Goal: Task Accomplishment & Management: Use online tool/utility

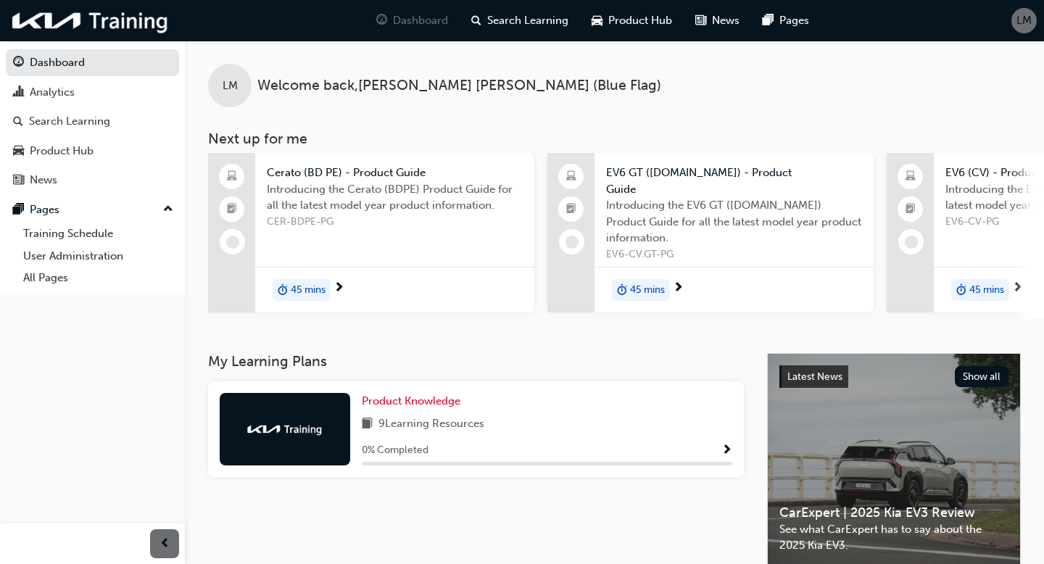
click at [1022, 27] on span "LM" at bounding box center [1024, 20] width 15 height 17
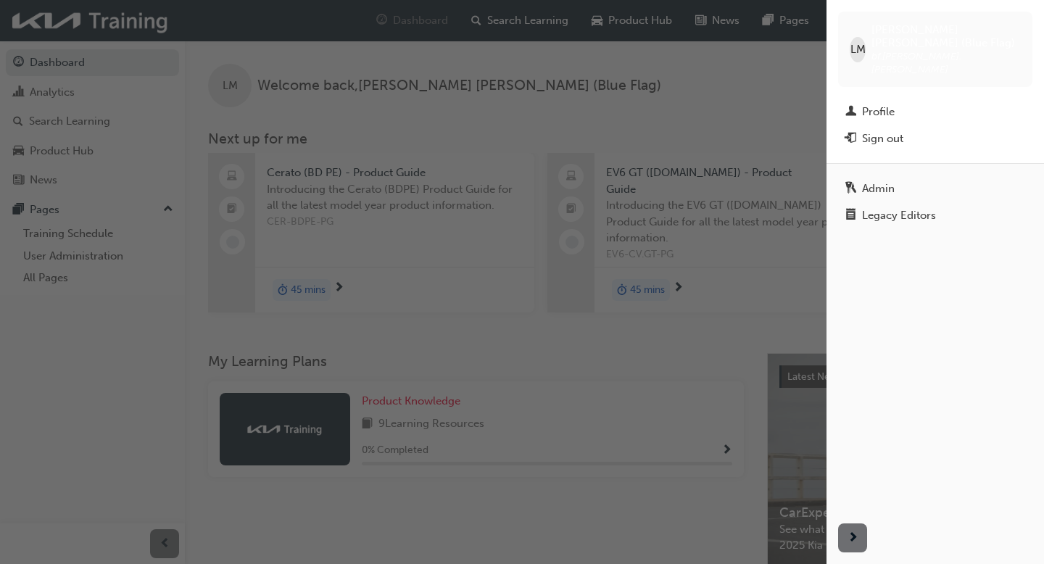
click at [671, 88] on div "button" at bounding box center [413, 282] width 827 height 564
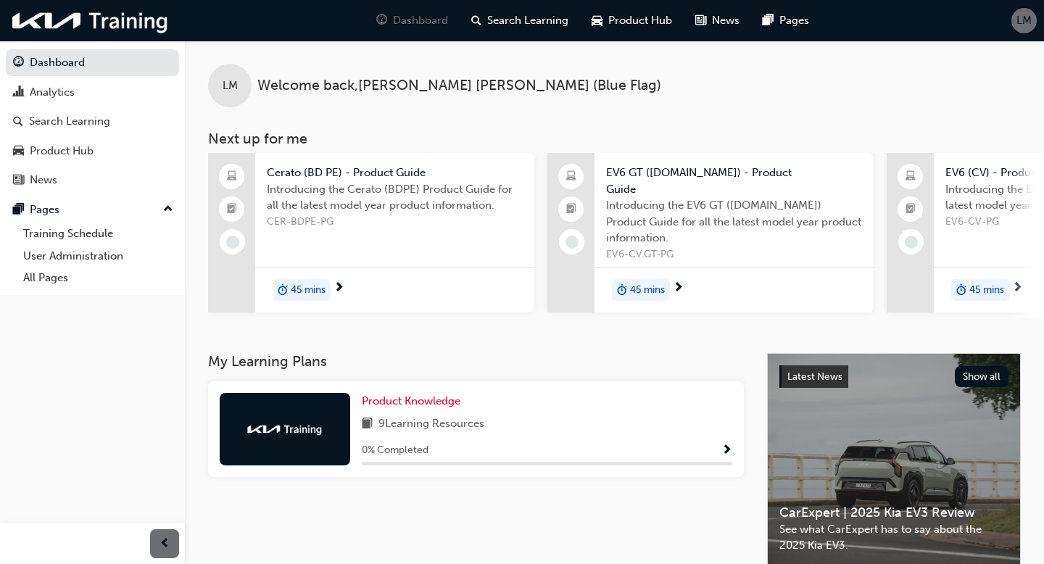
click at [1030, 23] on span "LM" at bounding box center [1024, 20] width 15 height 17
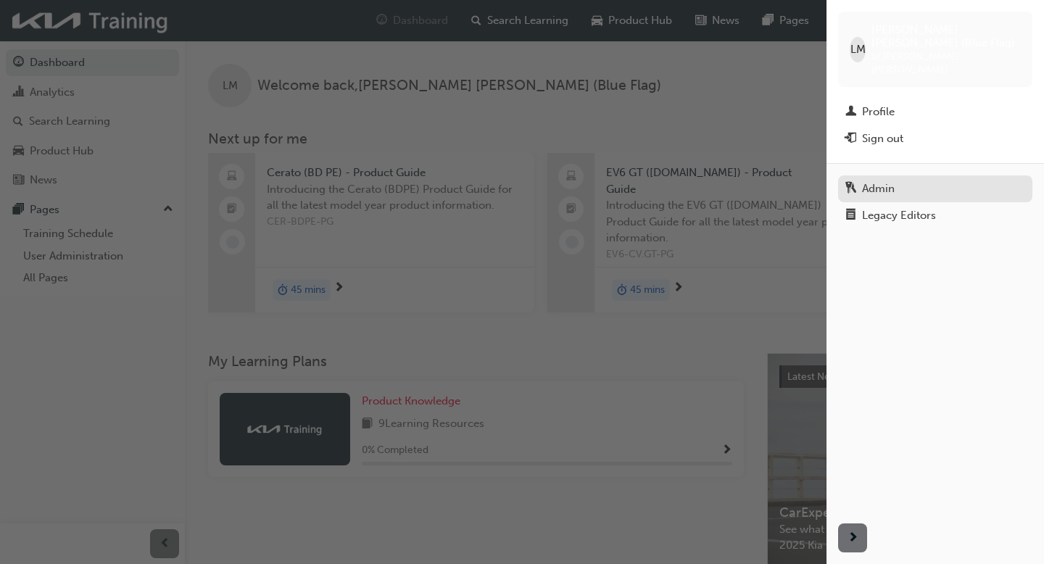
click at [877, 181] on div "Admin" at bounding box center [878, 189] width 33 height 17
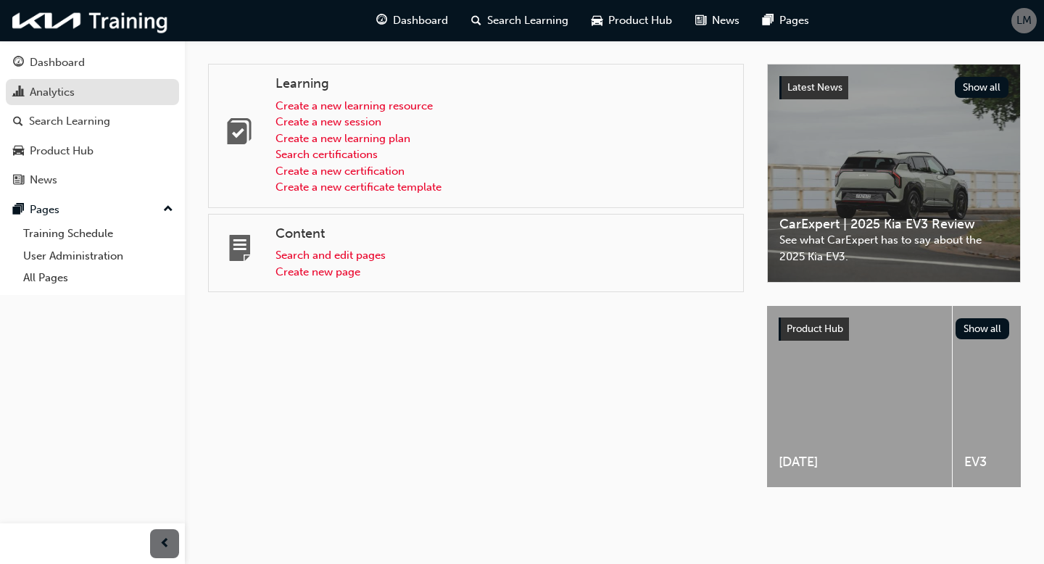
click at [82, 101] on div "Analytics" at bounding box center [92, 92] width 159 height 18
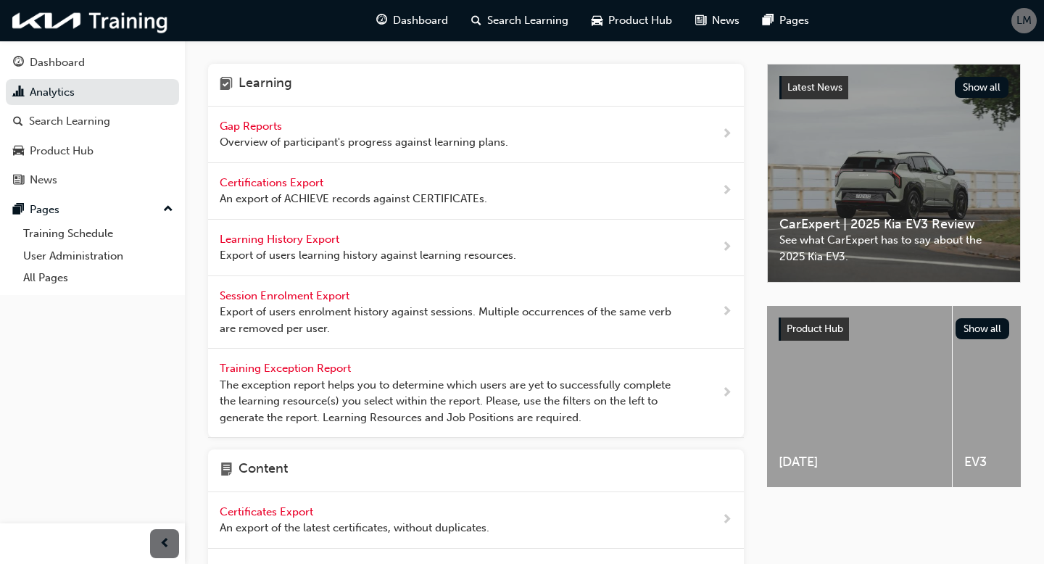
click at [1026, 22] on span "LM" at bounding box center [1024, 20] width 15 height 17
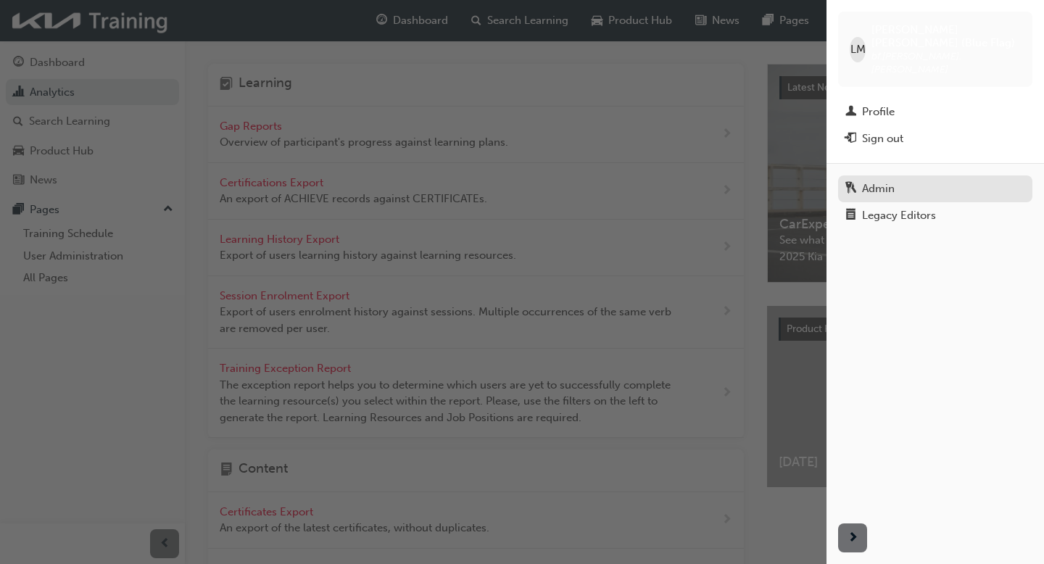
click at [883, 181] on div "Admin" at bounding box center [878, 189] width 33 height 17
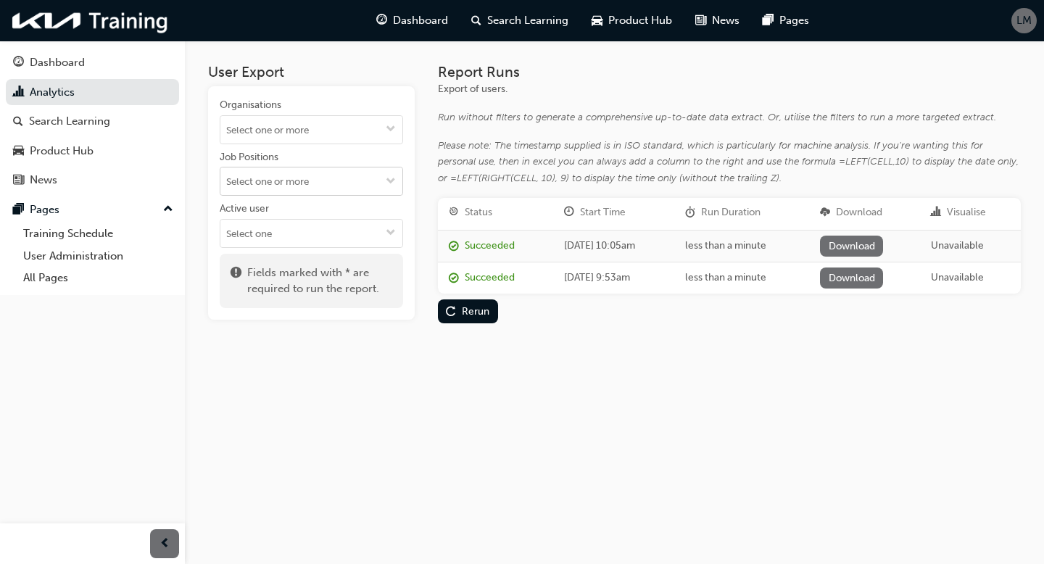
click at [315, 180] on input "Job Positions" at bounding box center [311, 182] width 182 height 28
type input "sales"
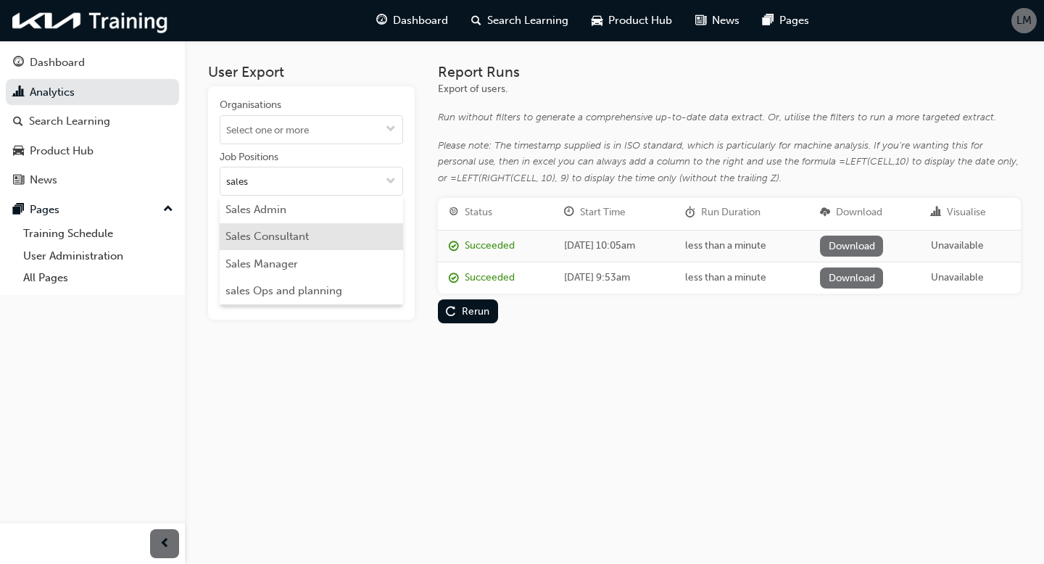
click at [305, 231] on li "Sales Consultant" at bounding box center [311, 237] width 183 height 28
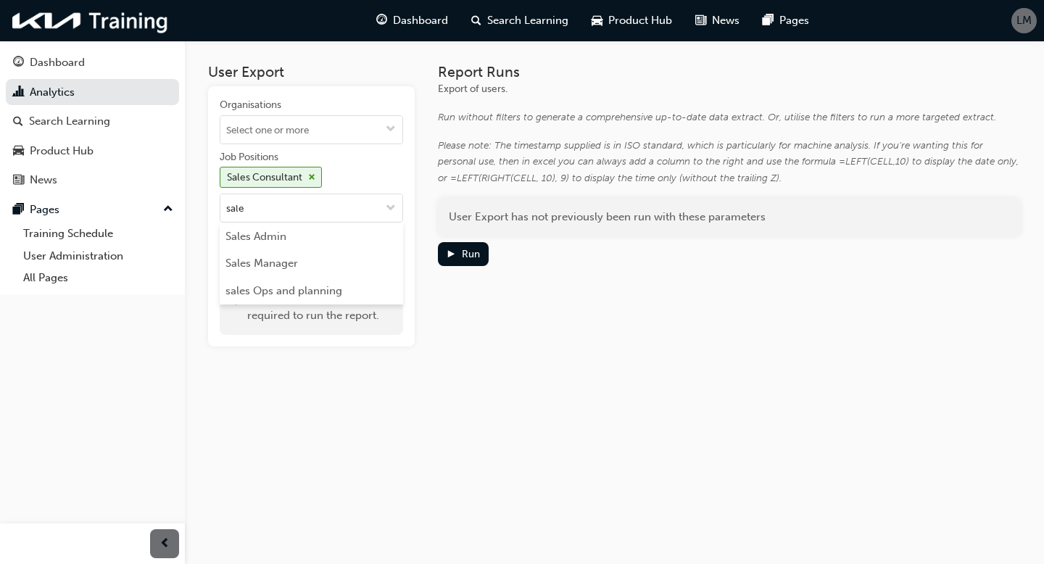
type input "sales"
click at [296, 271] on li "Sales Manager" at bounding box center [311, 264] width 183 height 28
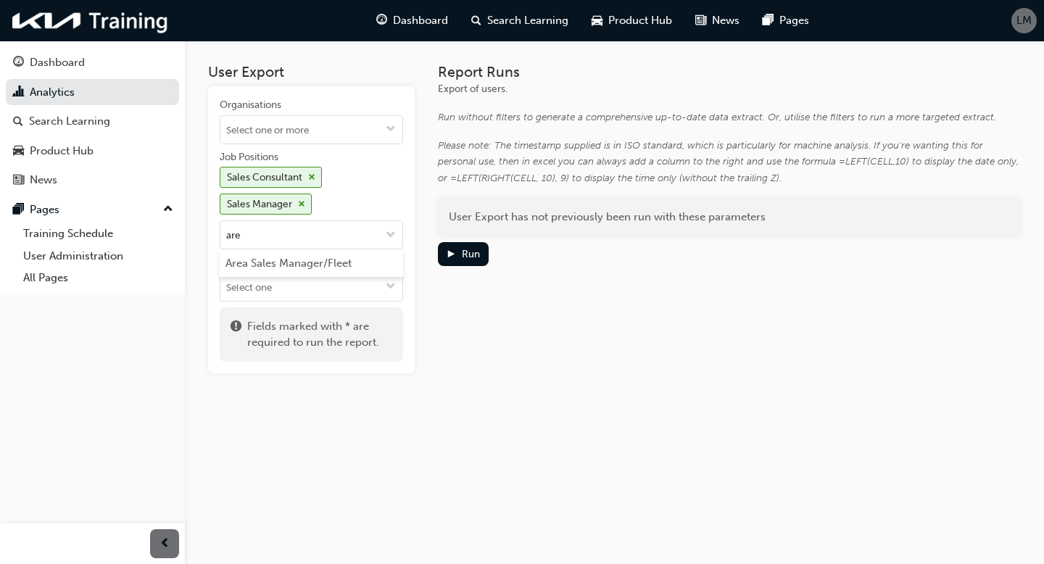
type input "area"
click at [358, 264] on li "Area Sales Manager/Fleet" at bounding box center [311, 263] width 183 height 28
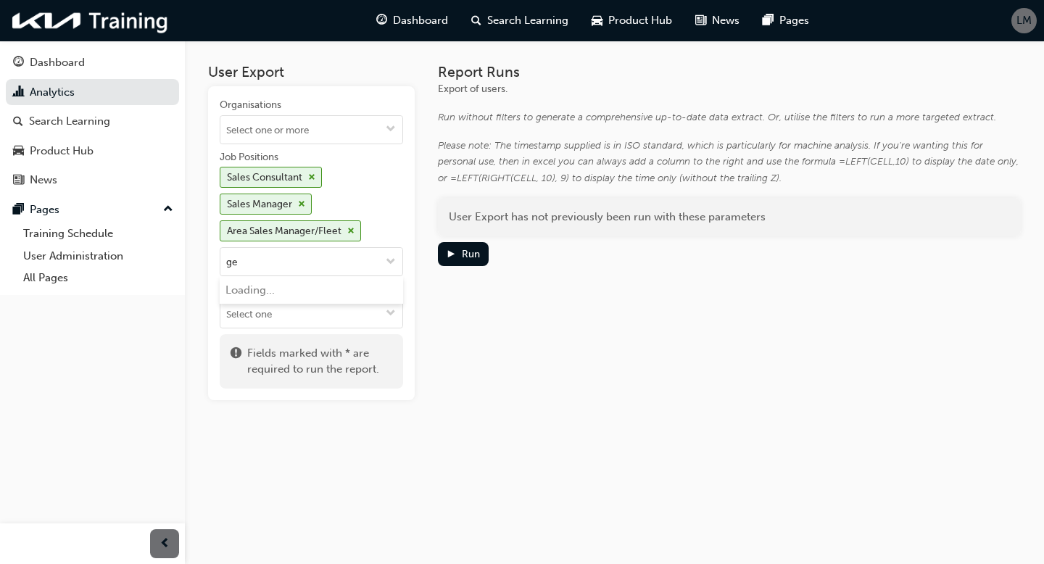
type input "gen"
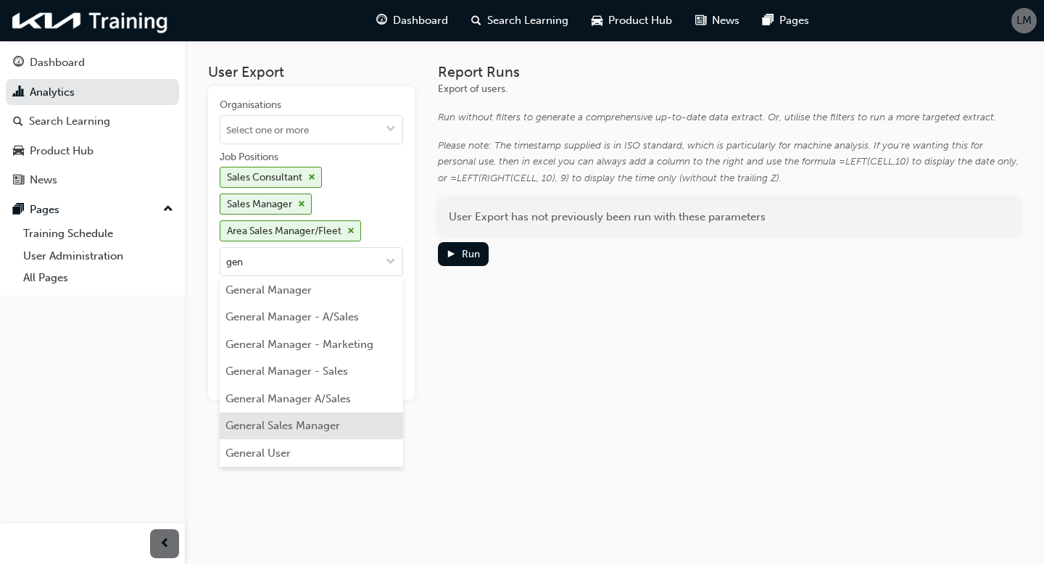
click at [329, 430] on li "General Sales Manager" at bounding box center [311, 427] width 183 height 28
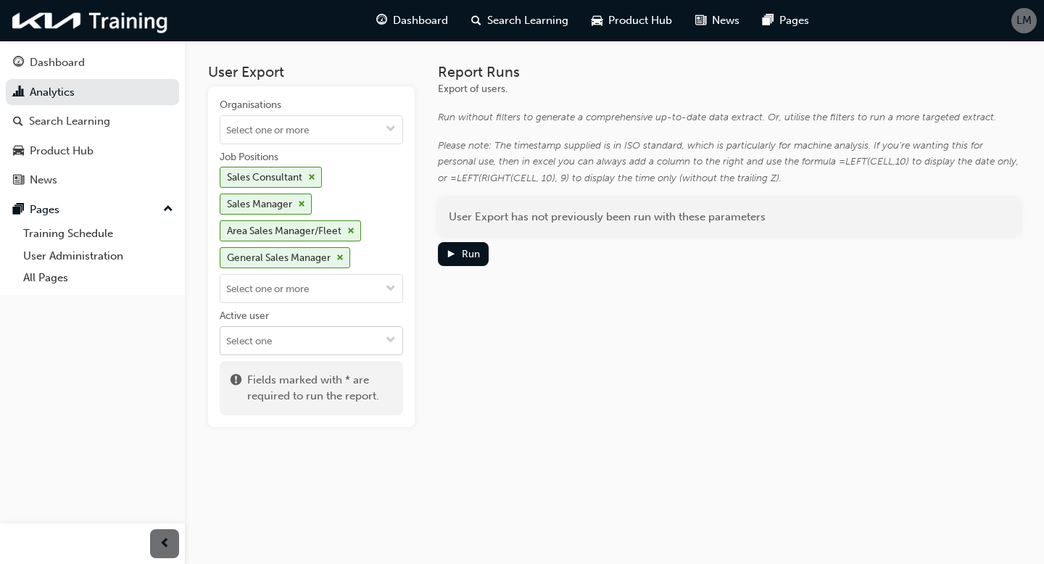
click at [323, 342] on input "Active user" at bounding box center [311, 341] width 182 height 28
click at [276, 374] on li "Active users" at bounding box center [311, 369] width 183 height 28
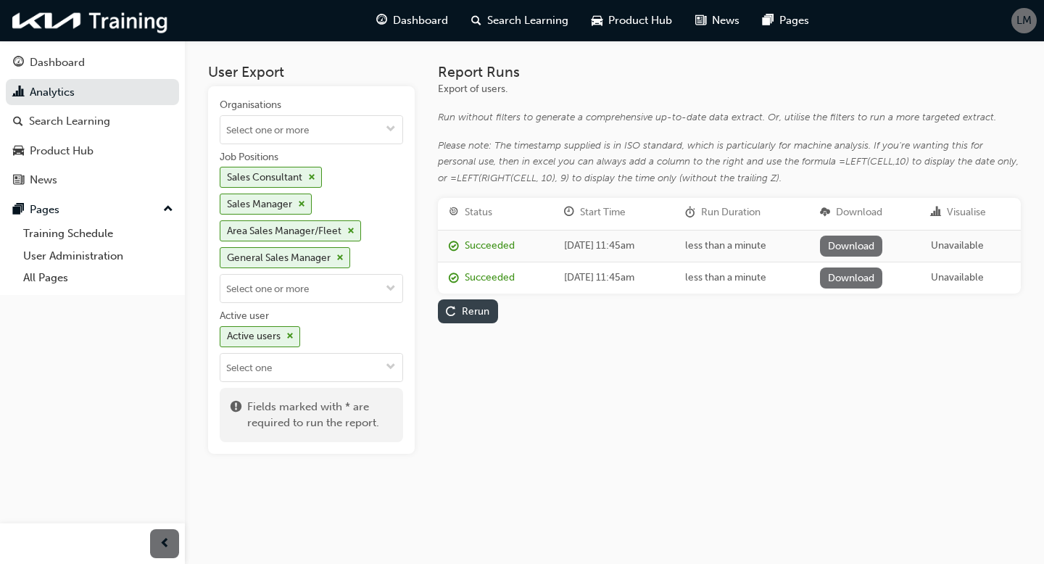
click at [474, 307] on div "Rerun" at bounding box center [476, 311] width 28 height 12
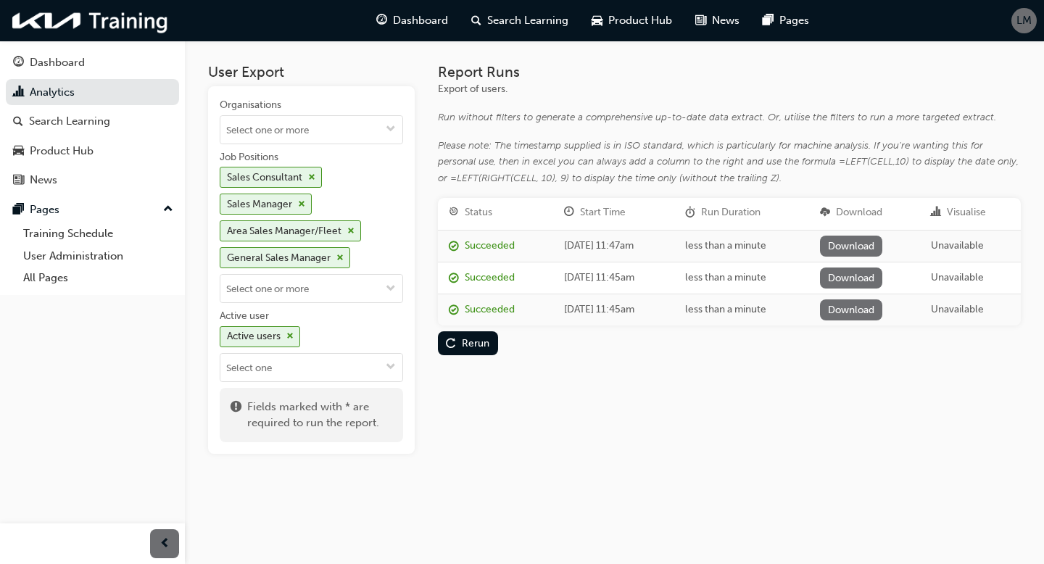
click at [875, 245] on link "Download" at bounding box center [851, 246] width 63 height 21
click at [72, 120] on div "Search Learning" at bounding box center [69, 121] width 81 height 17
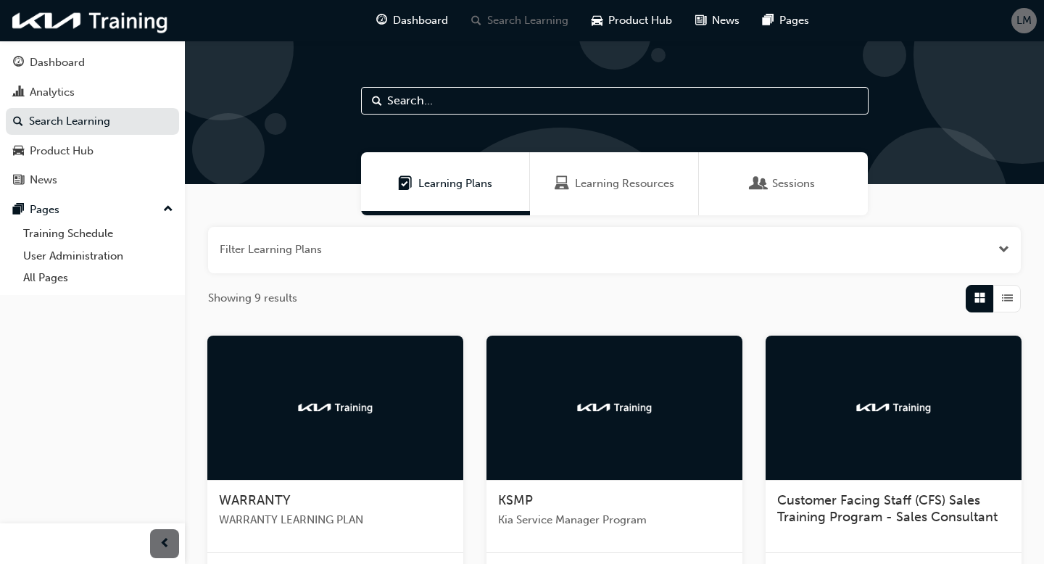
click at [1025, 21] on span "LM" at bounding box center [1024, 20] width 15 height 17
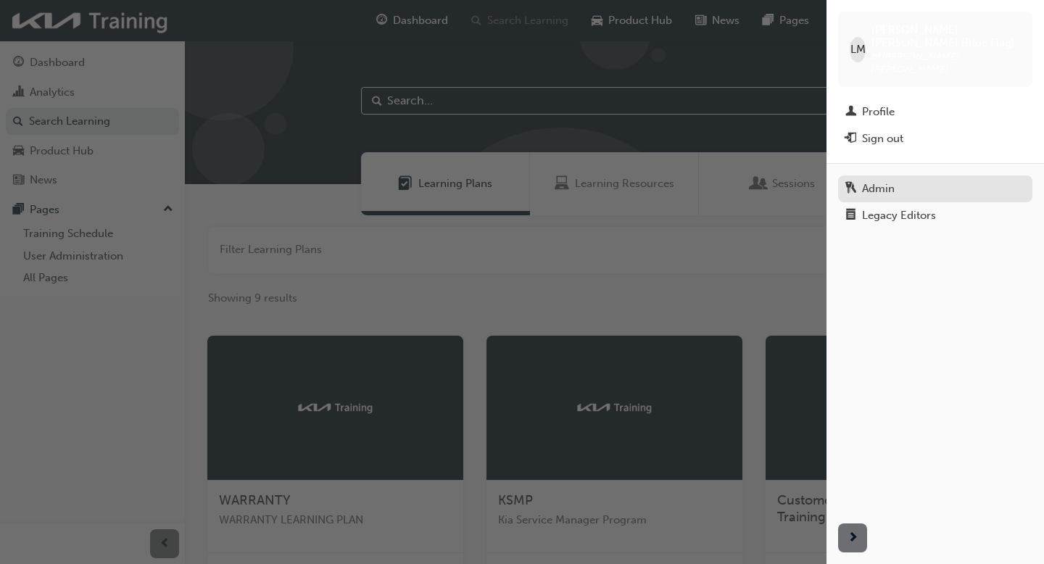
click at [884, 175] on link "Admin" at bounding box center [935, 188] width 194 height 27
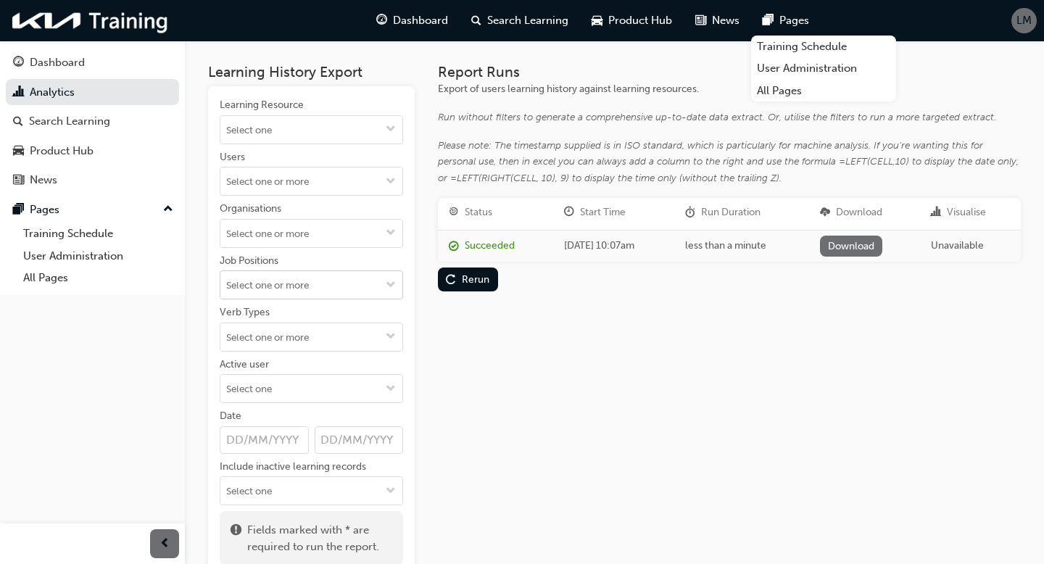
click at [286, 283] on input "Job Positions" at bounding box center [311, 285] width 182 height 28
type input "sales"
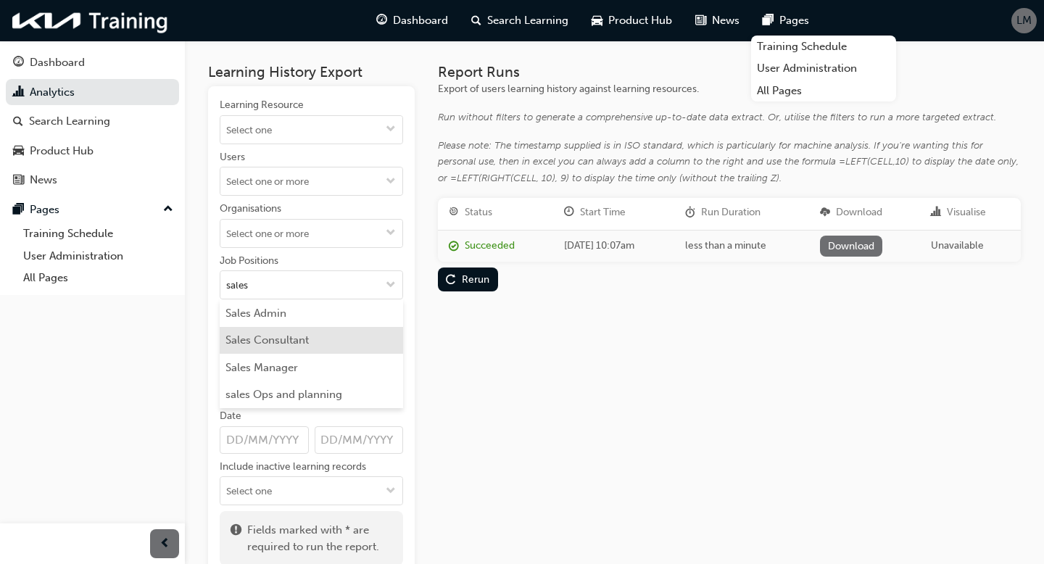
click at [279, 339] on li "Sales Consultant" at bounding box center [311, 341] width 183 height 28
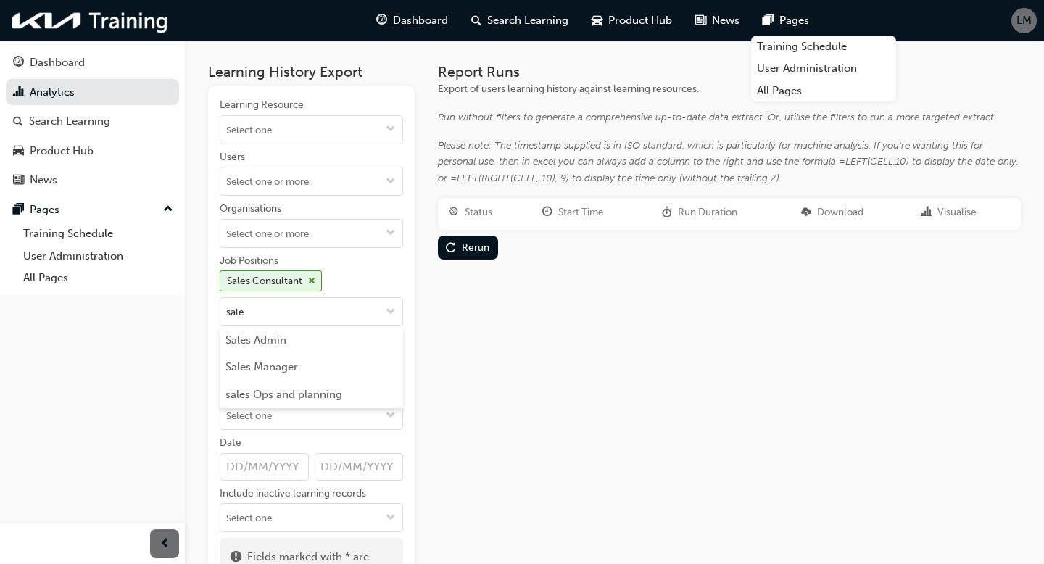
type input "sales"
click at [273, 371] on li "Sales Manager" at bounding box center [311, 368] width 183 height 28
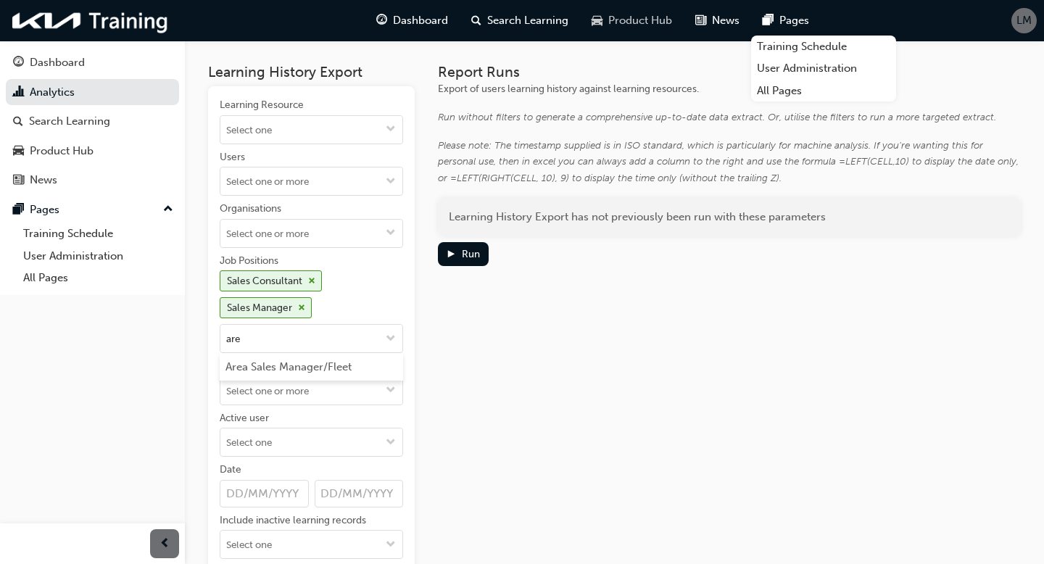
type input "area"
click at [315, 365] on li "Area Sales Manager/Fleet" at bounding box center [311, 367] width 183 height 28
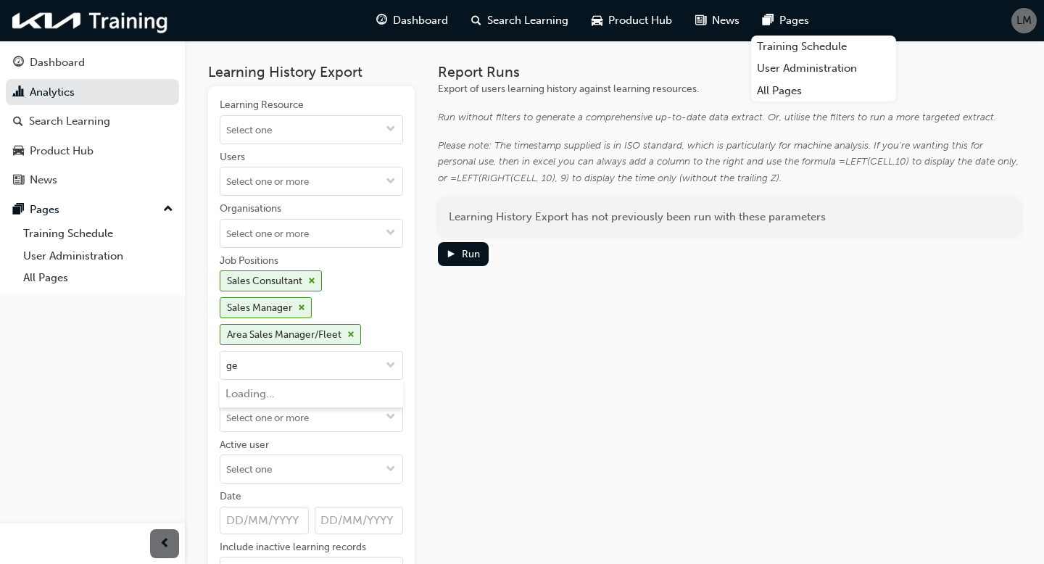
type input "gen"
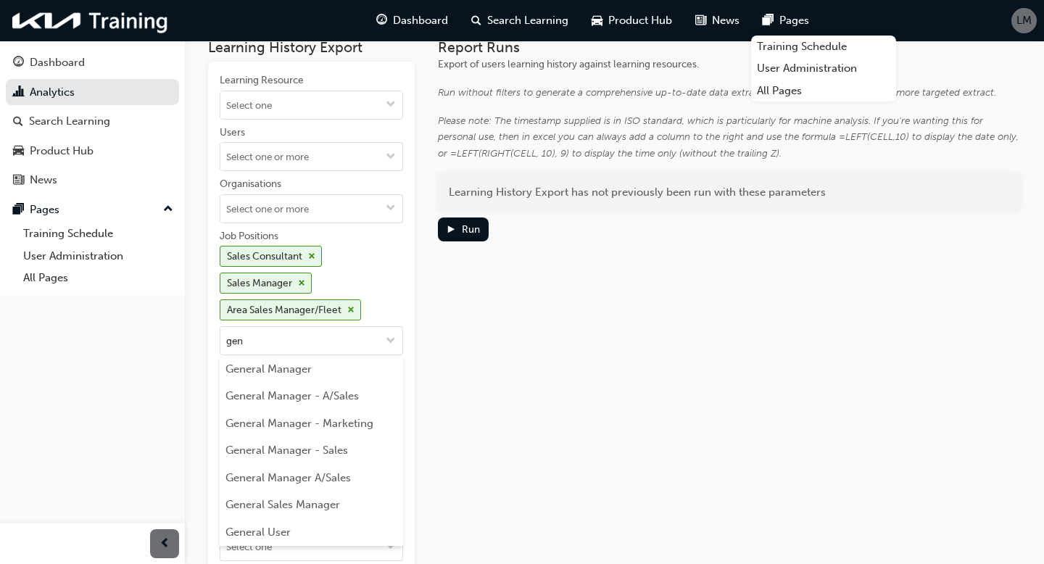
scroll to position [26, 0]
click at [286, 497] on li "General Sales Manager" at bounding box center [311, 504] width 183 height 28
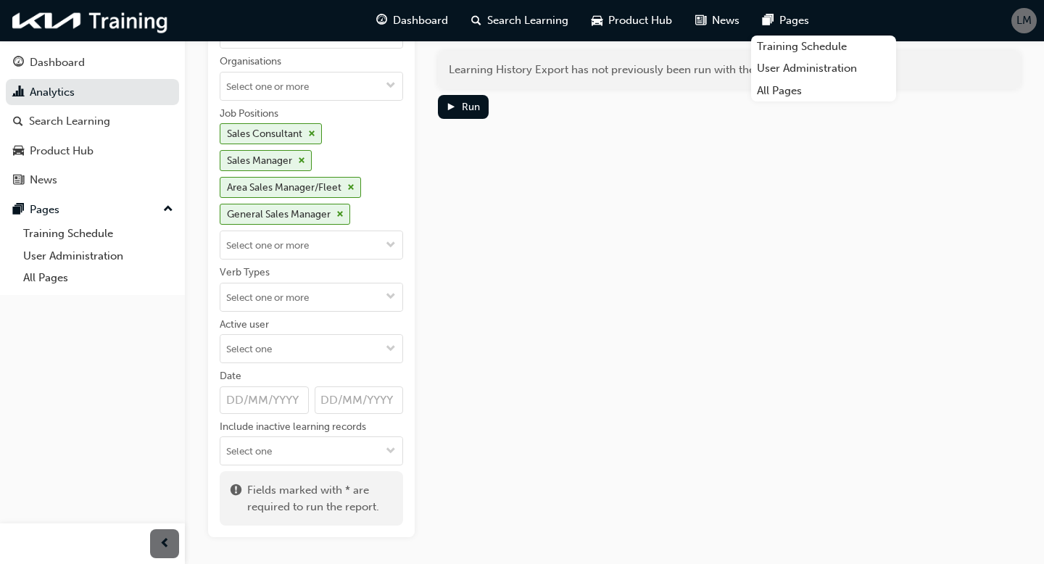
scroll to position [149, 0]
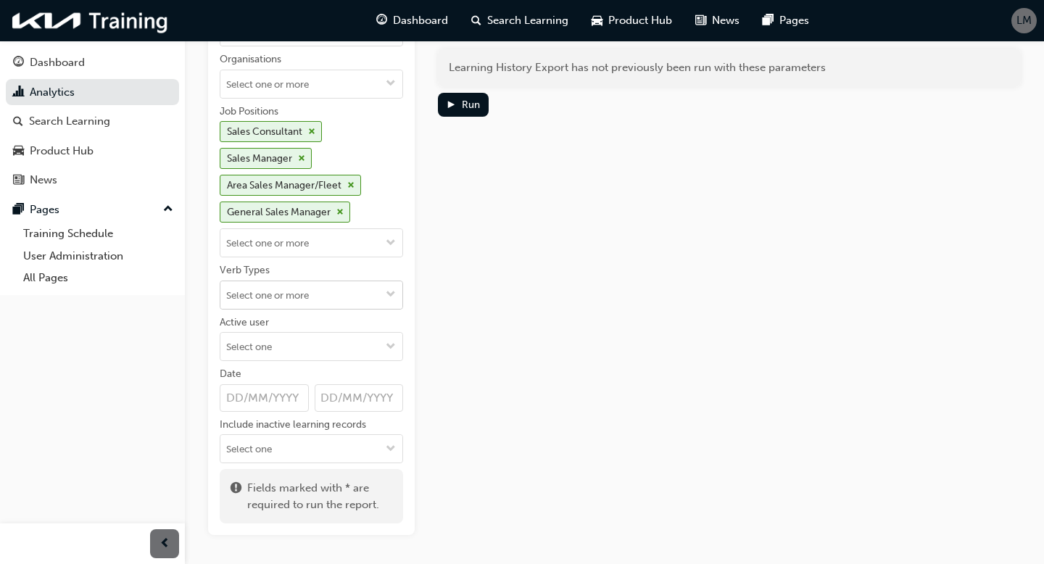
click at [295, 303] on input "Verb Types" at bounding box center [311, 295] width 182 height 28
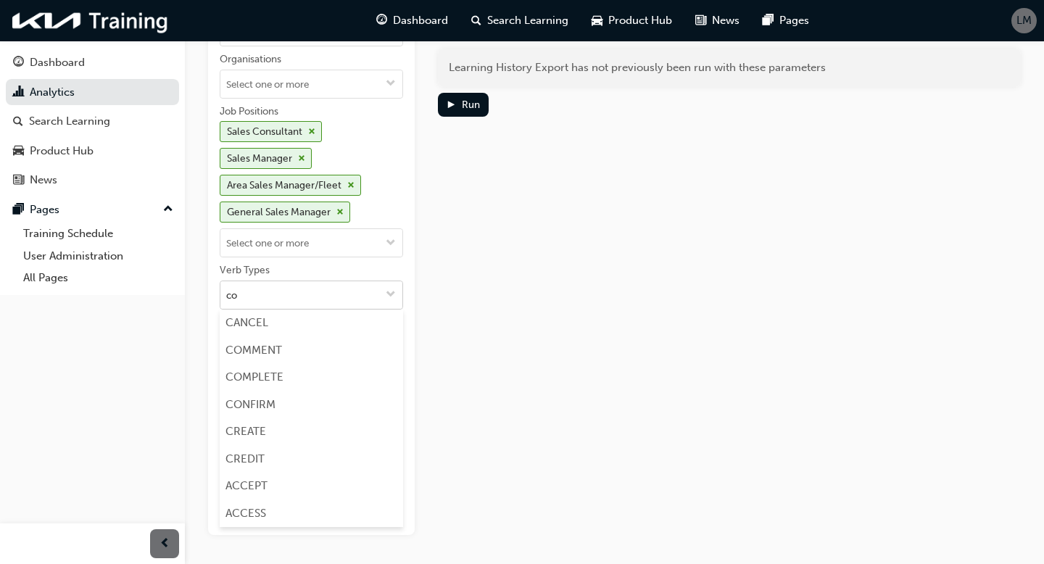
type input "com"
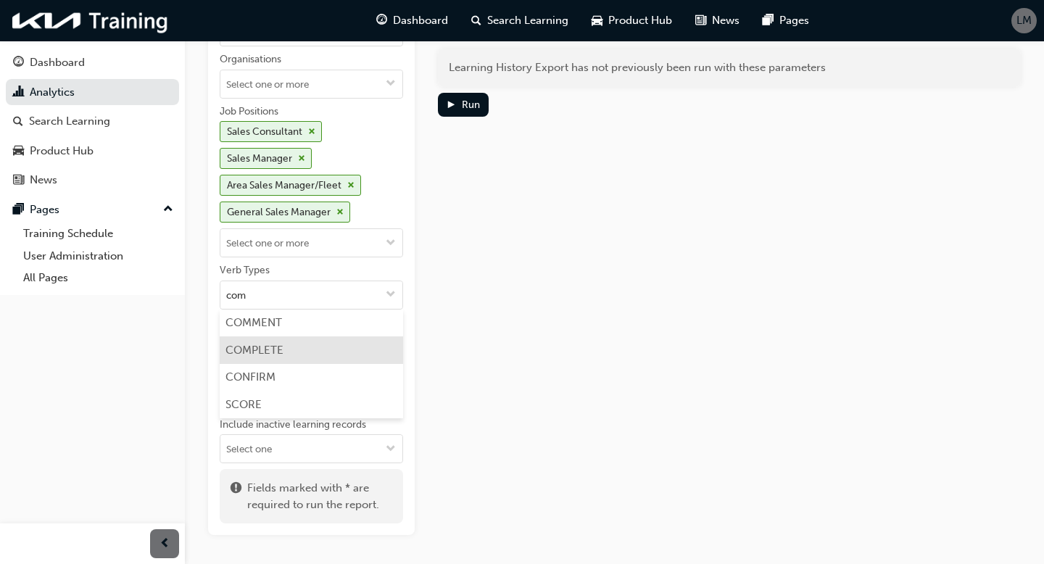
click at [249, 350] on li "COMPLETE" at bounding box center [311, 350] width 183 height 28
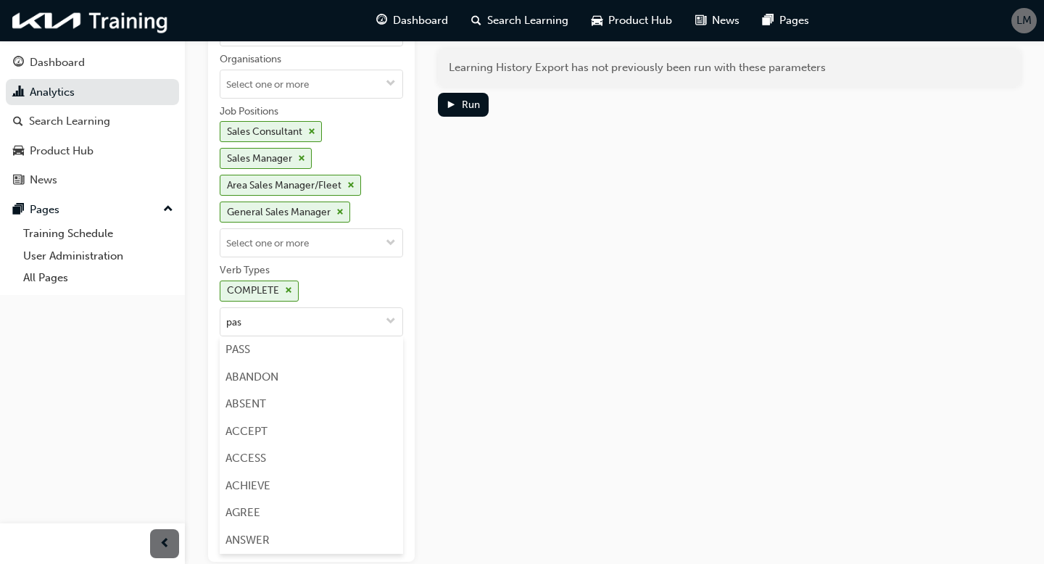
type input "pass"
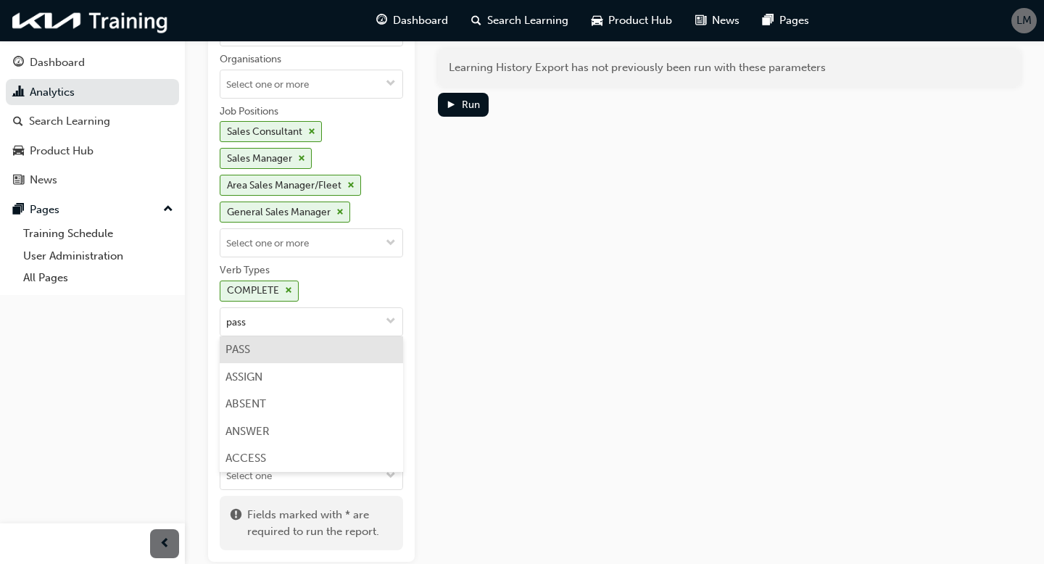
click at [276, 345] on li "PASS" at bounding box center [311, 350] width 183 height 28
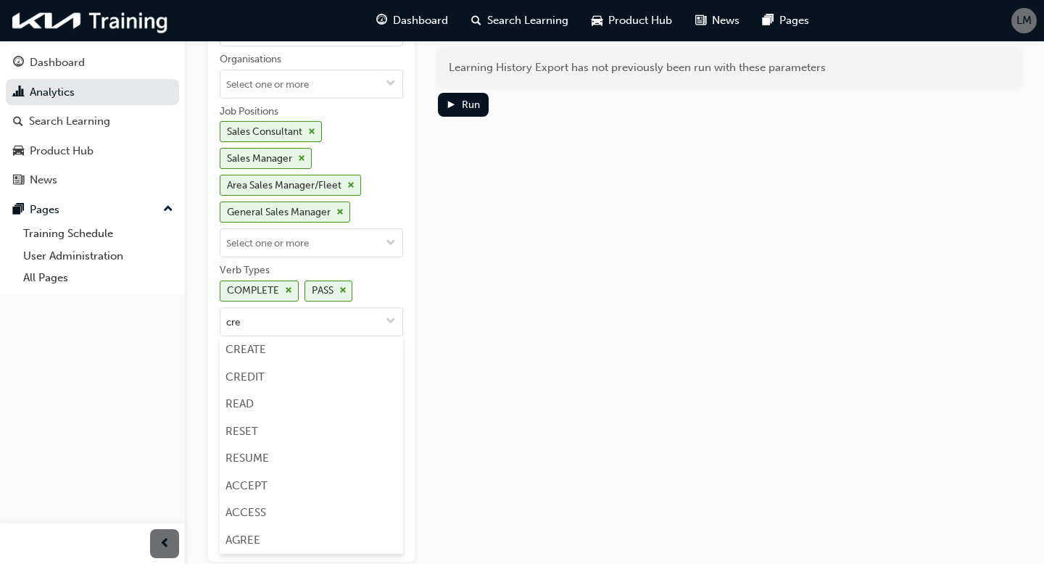
type input "cred"
click at [278, 354] on li "CREDIT" at bounding box center [311, 350] width 183 height 28
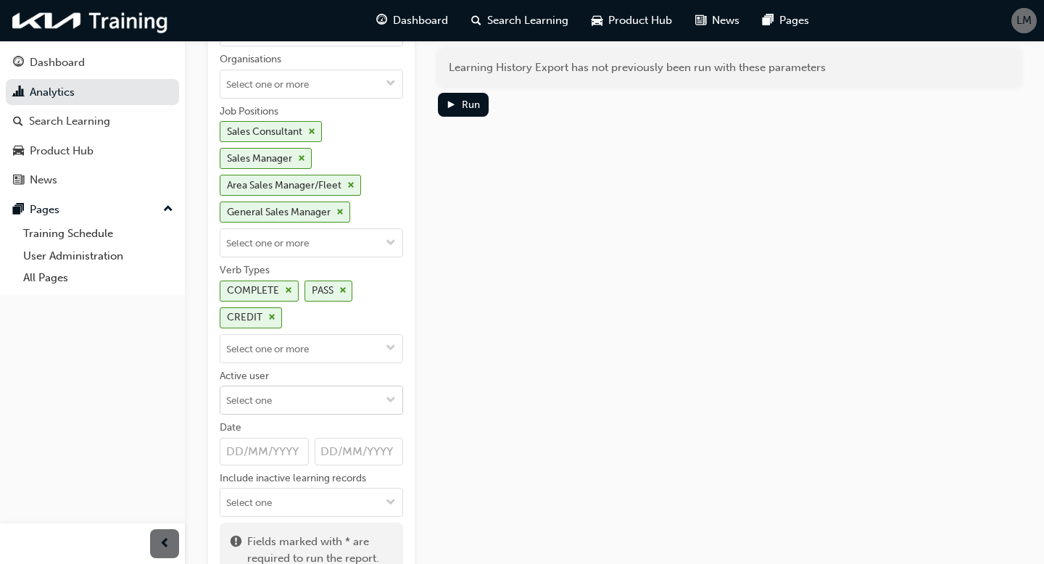
click at [273, 395] on input "Active user" at bounding box center [311, 401] width 182 height 28
click at [272, 419] on li "Active users" at bounding box center [311, 429] width 183 height 28
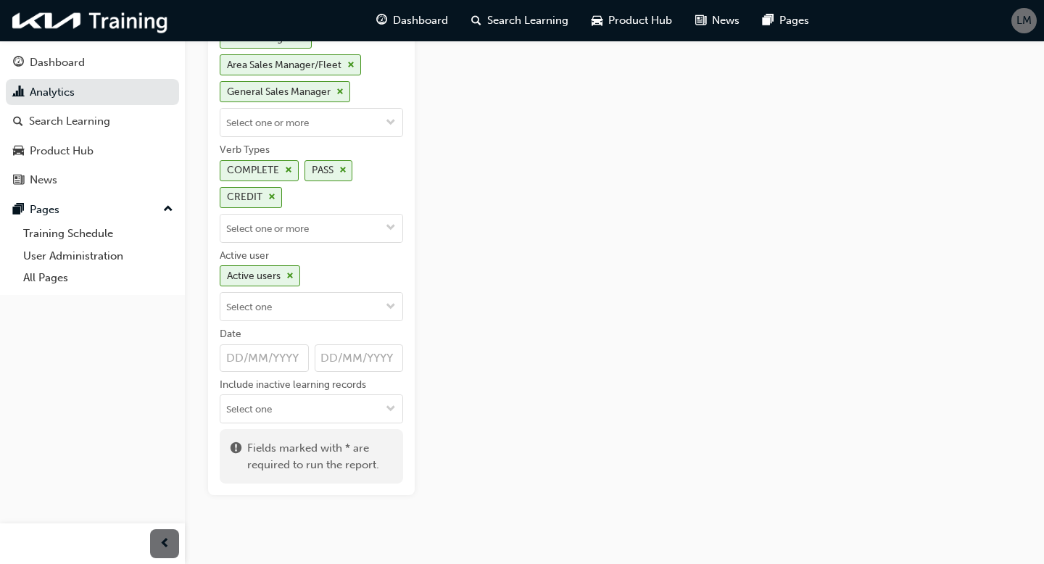
scroll to position [284, 0]
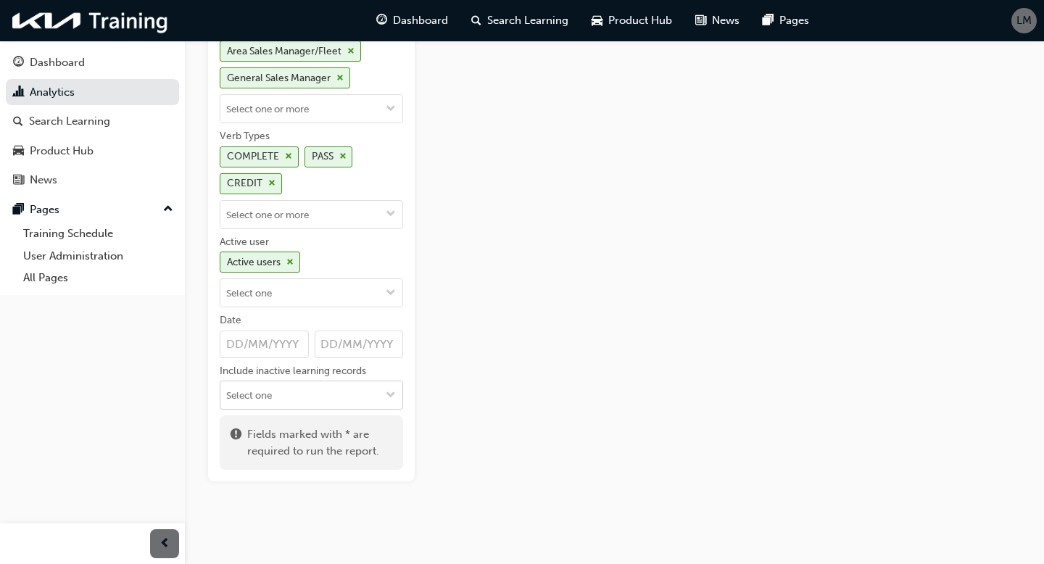
click at [327, 394] on input "Include inactive learning records" at bounding box center [311, 395] width 182 height 28
click at [412, 330] on div "Learning Resource Users Organisations Job Positions Sales Consultant Sales Mana…" at bounding box center [311, 142] width 207 height 679
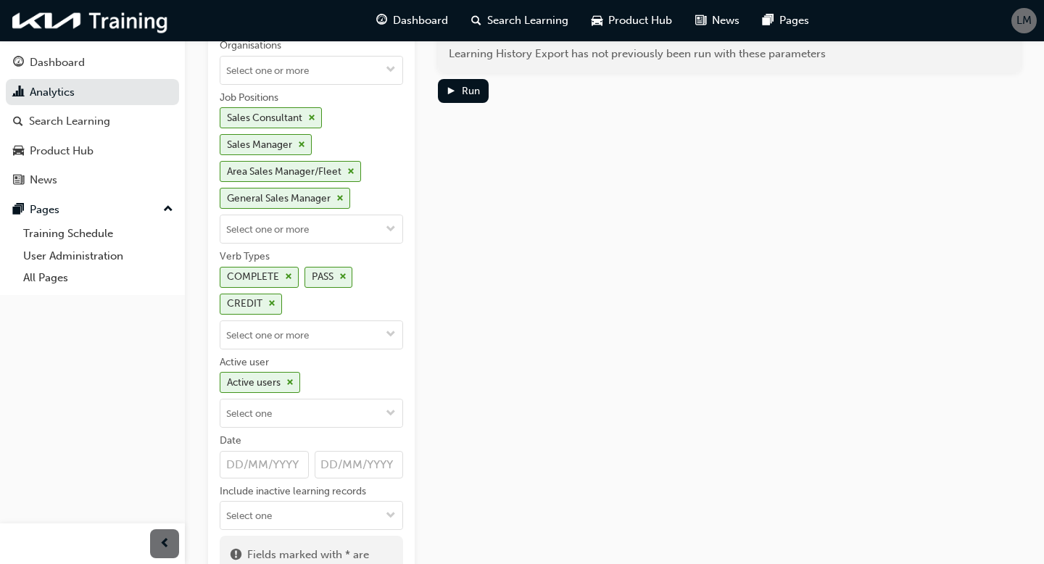
scroll to position [116, 0]
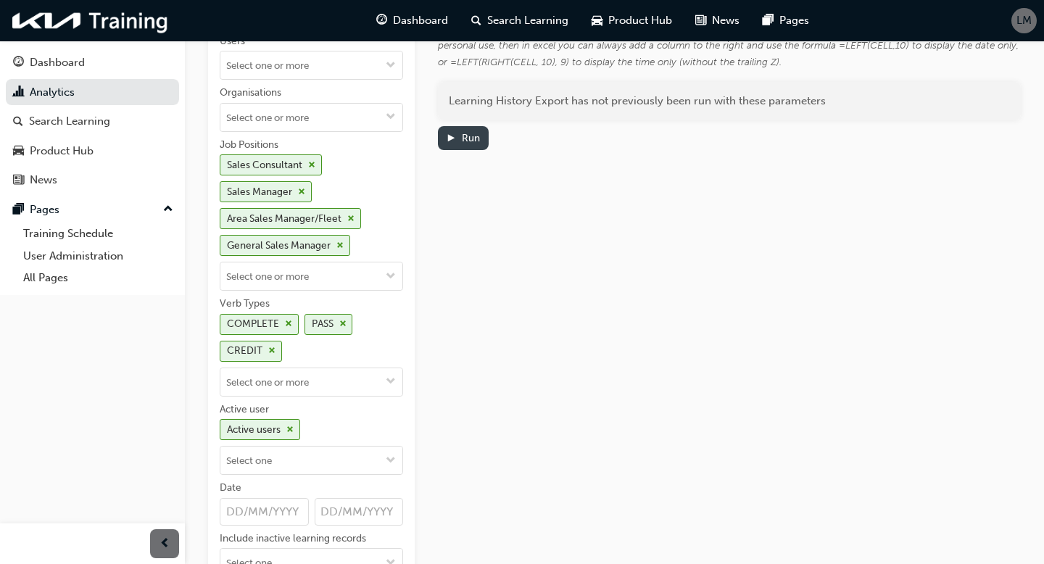
click at [466, 132] on div "Run" at bounding box center [471, 138] width 18 height 12
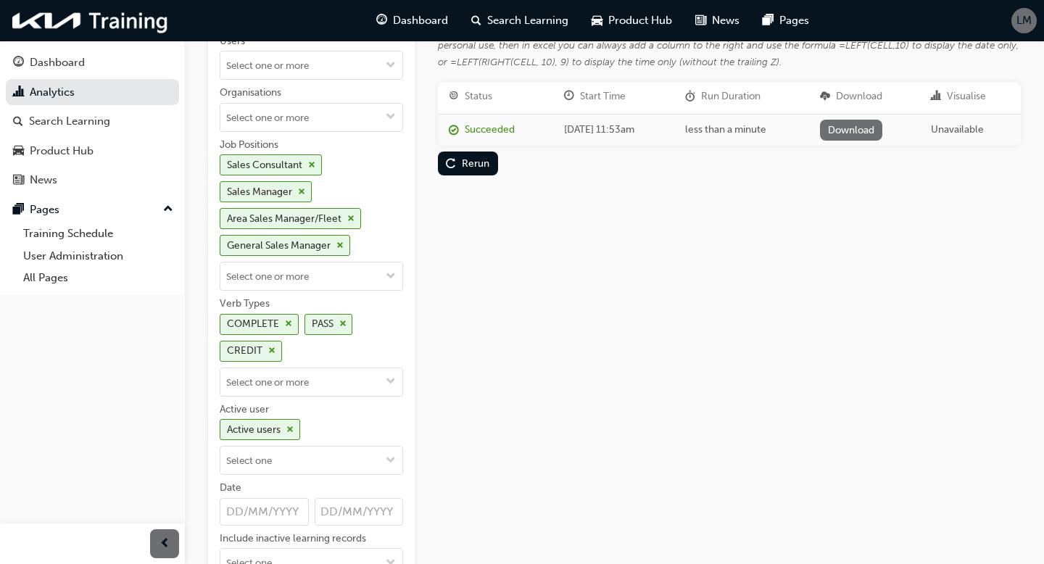
scroll to position [0, 0]
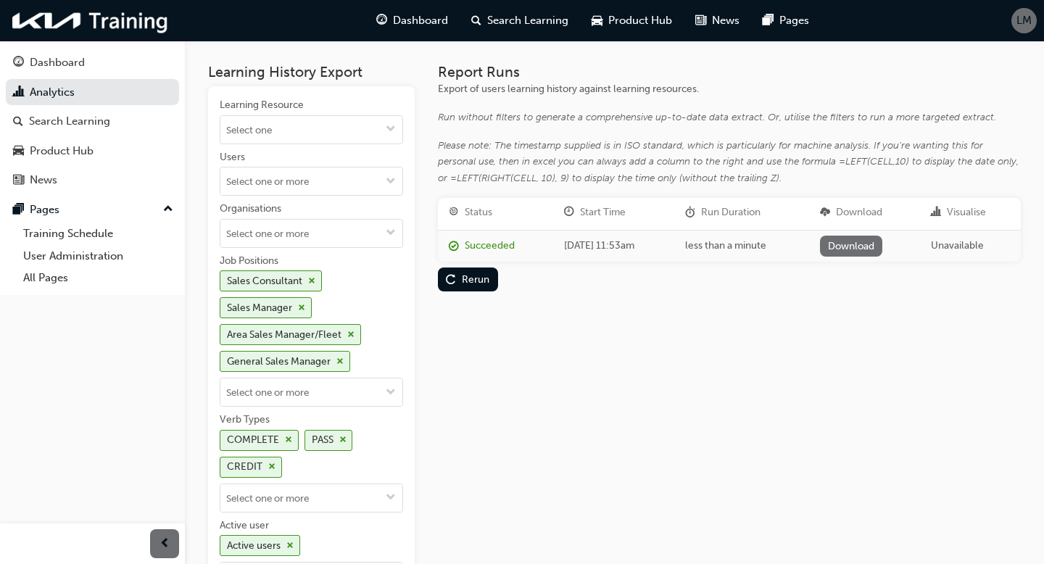
click at [872, 249] on link "Download" at bounding box center [851, 246] width 63 height 21
click at [1028, 29] on div "LM" at bounding box center [1024, 20] width 25 height 25
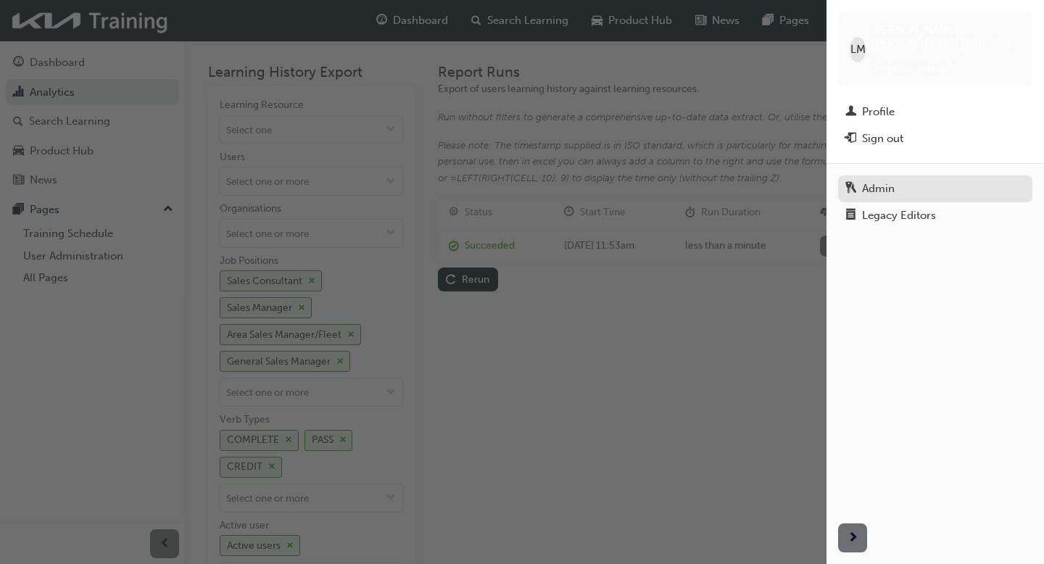
click at [885, 181] on div "Admin" at bounding box center [878, 189] width 33 height 17
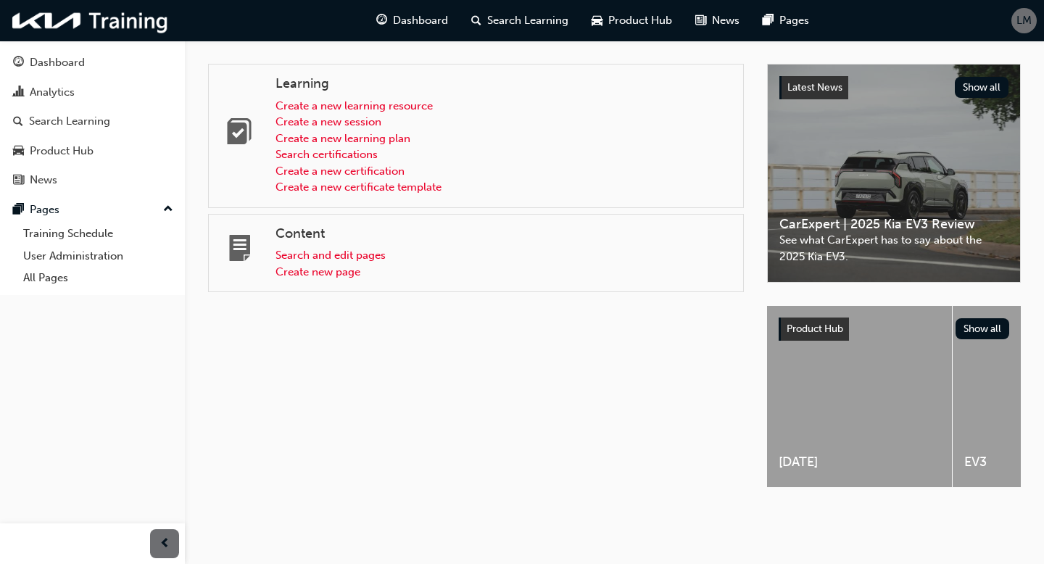
click at [1022, 26] on span "LM" at bounding box center [1024, 20] width 15 height 17
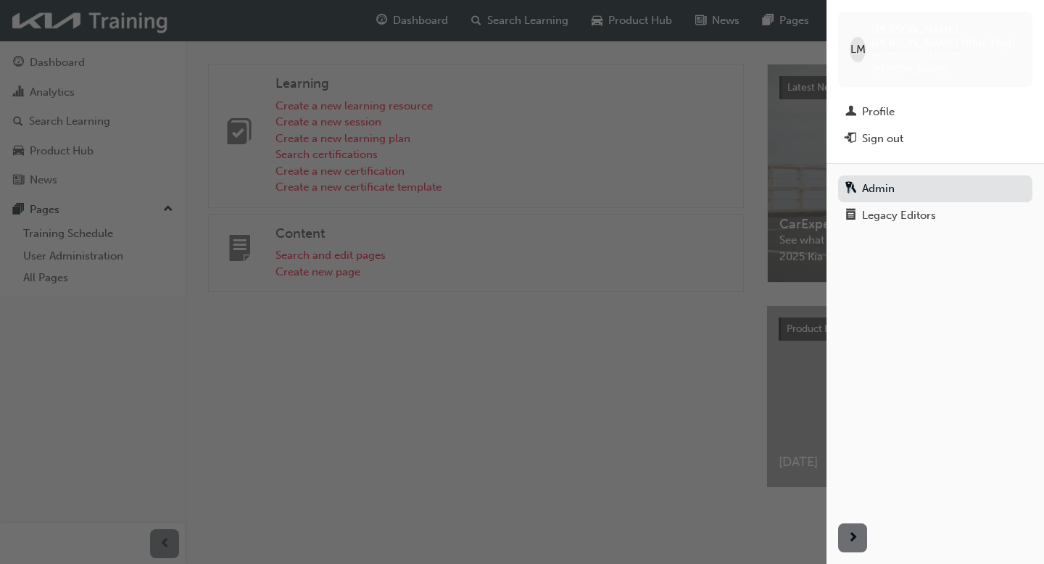
click at [543, 373] on div "button" at bounding box center [413, 282] width 827 height 564
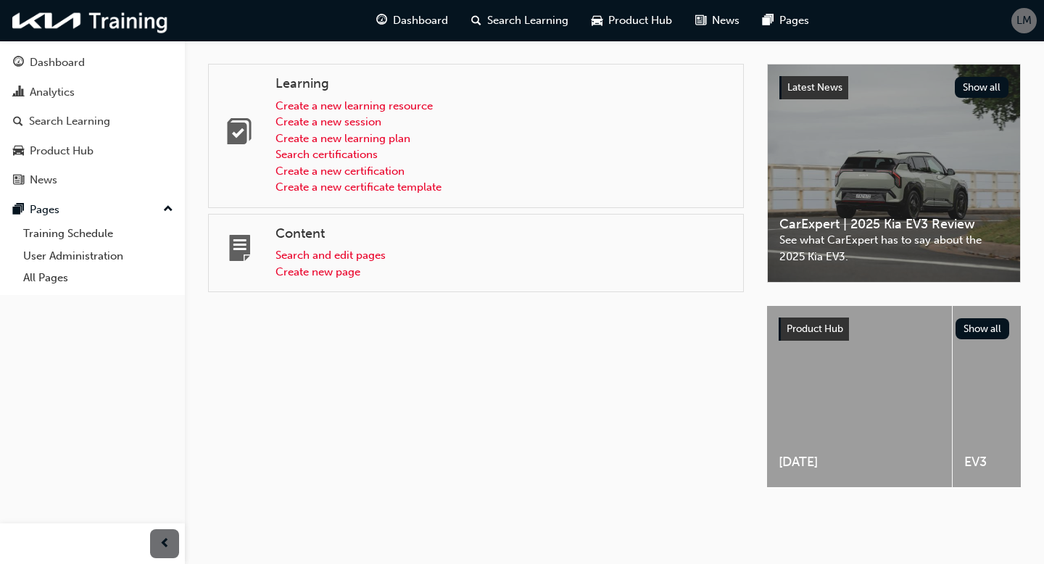
click at [1024, 25] on span "LM" at bounding box center [1024, 20] width 15 height 17
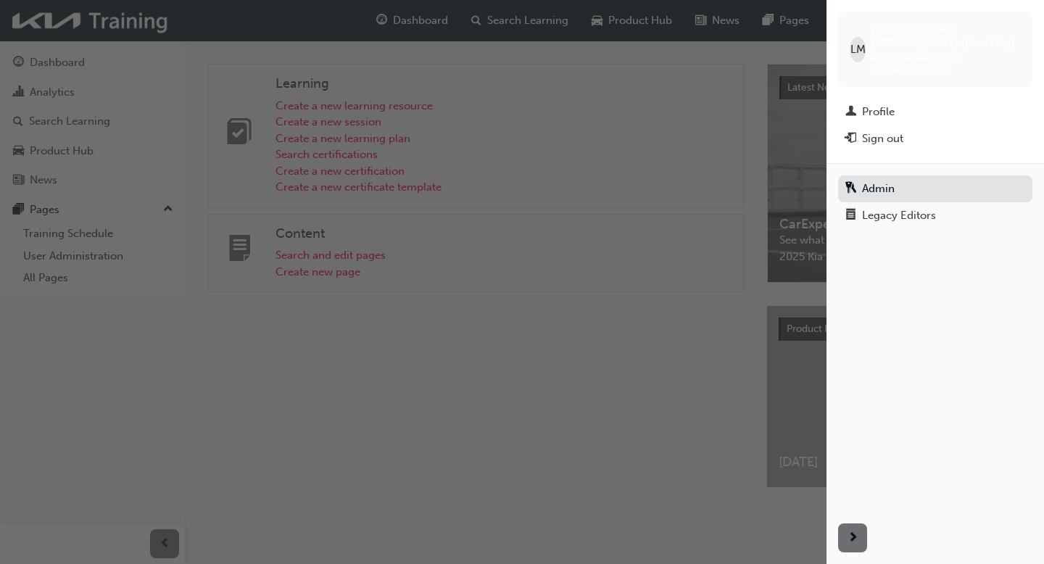
click at [573, 326] on div "button" at bounding box center [413, 282] width 827 height 564
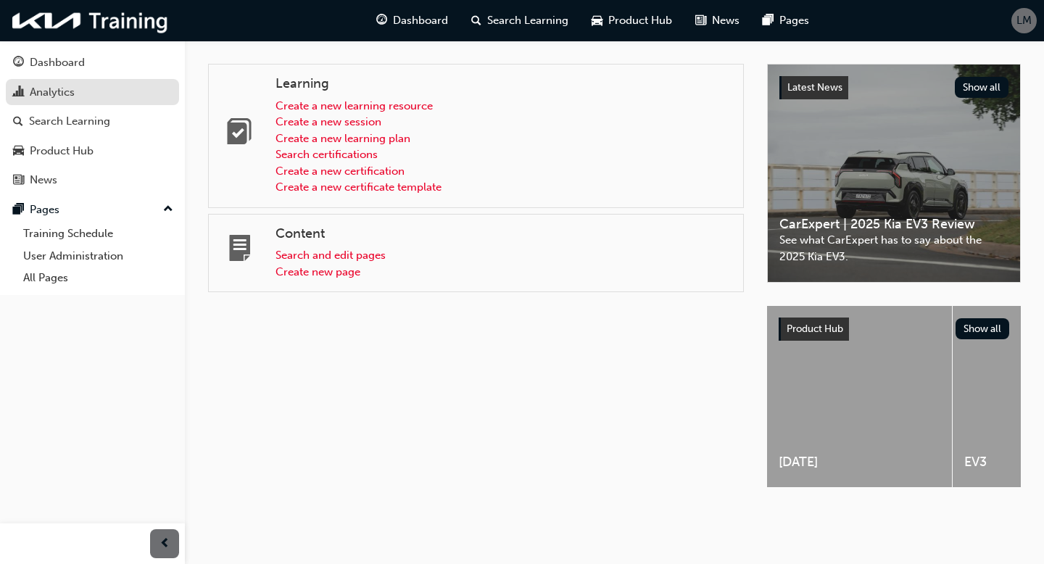
click at [53, 89] on div "Analytics" at bounding box center [52, 92] width 45 height 17
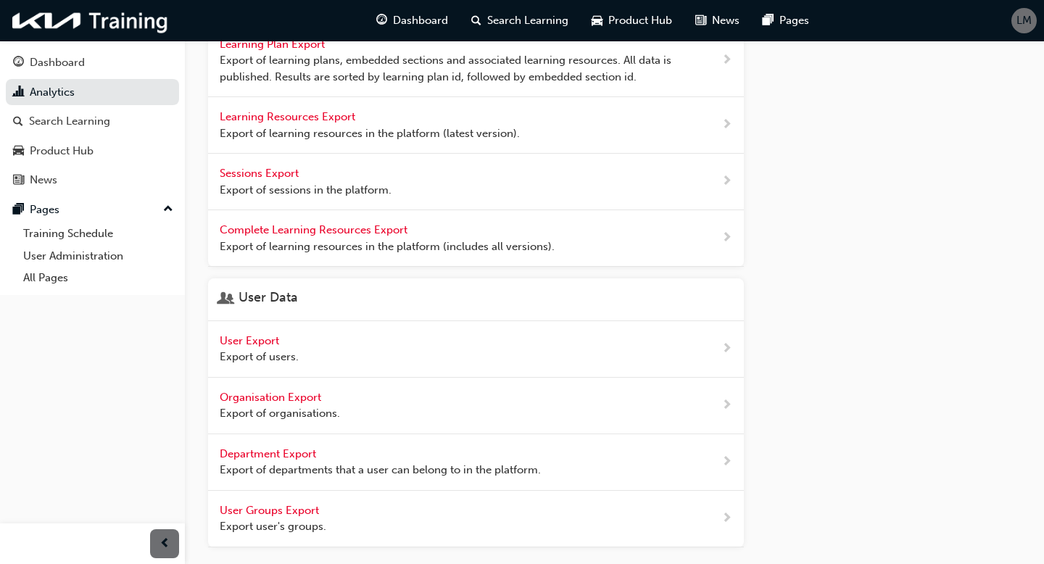
scroll to position [577, 0]
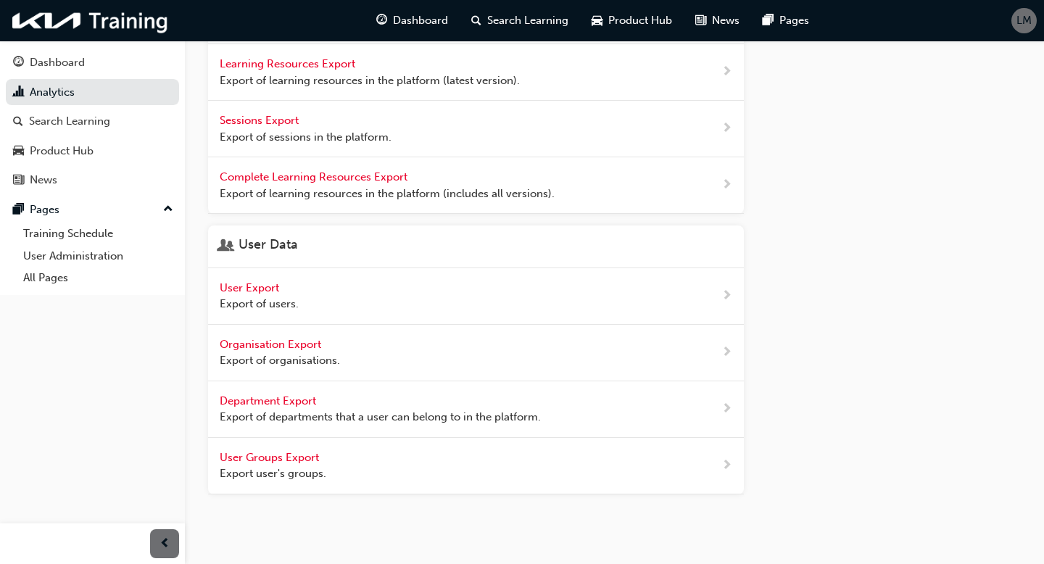
click at [262, 281] on span "User Export" at bounding box center [251, 287] width 62 height 13
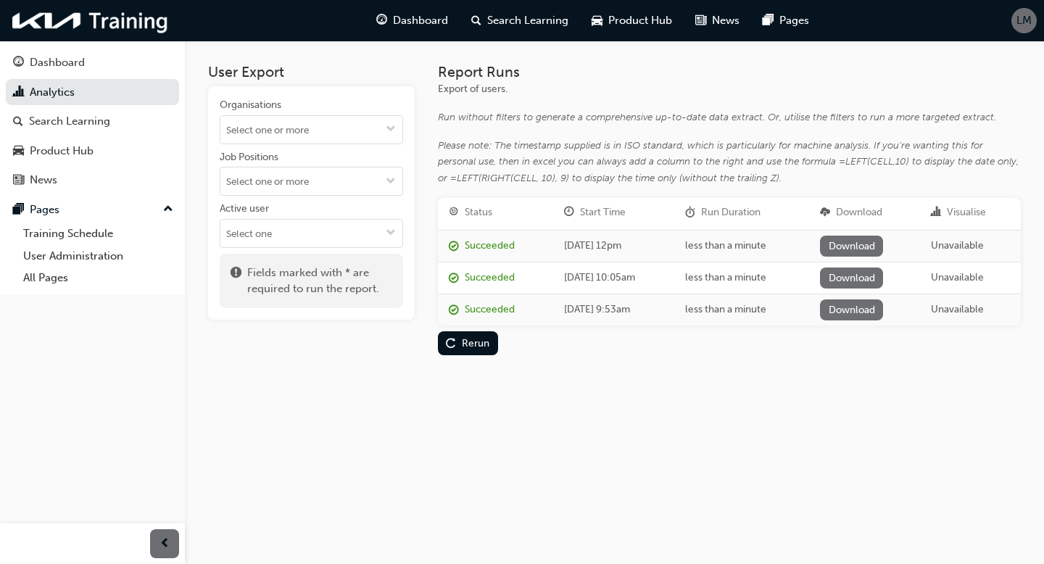
click at [867, 239] on link "Download" at bounding box center [851, 246] width 63 height 21
click at [278, 186] on input "Job Positions" at bounding box center [311, 182] width 182 height 28
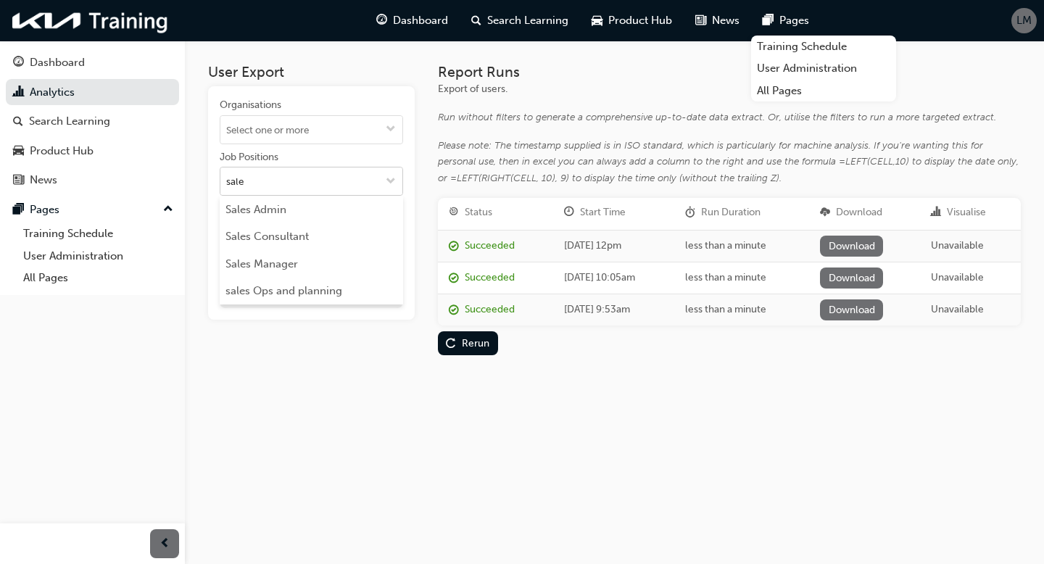
type input "sales"
click at [302, 255] on li "Sales Manager" at bounding box center [311, 264] width 183 height 28
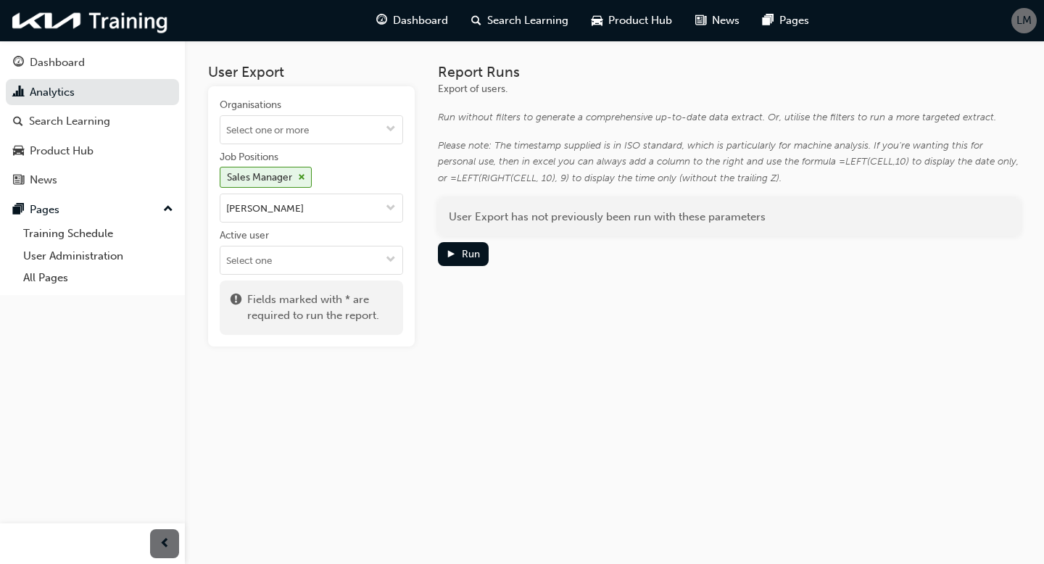
type input "sale"
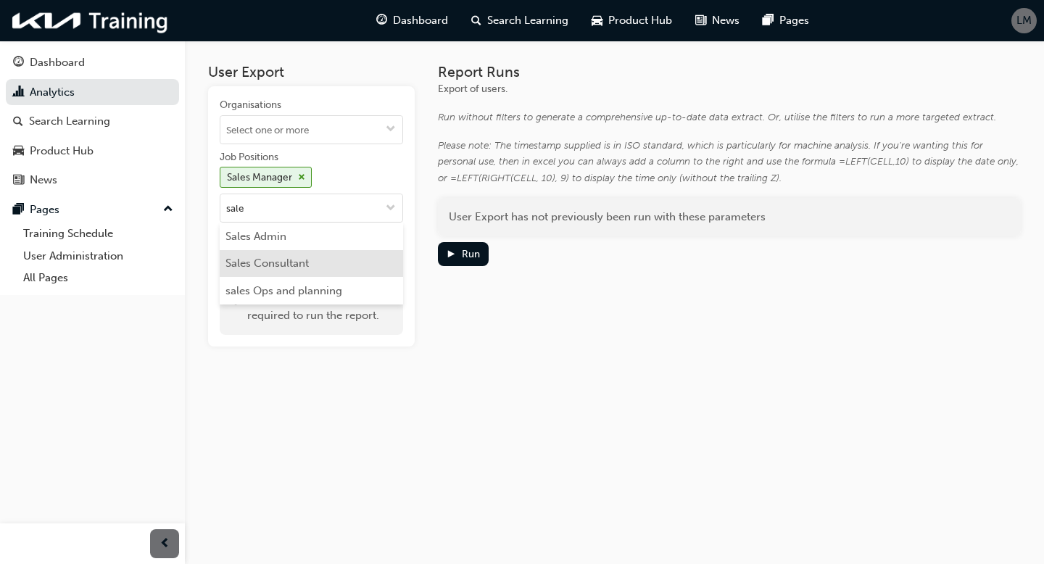
click at [309, 260] on li "Sales Consultant" at bounding box center [311, 264] width 183 height 28
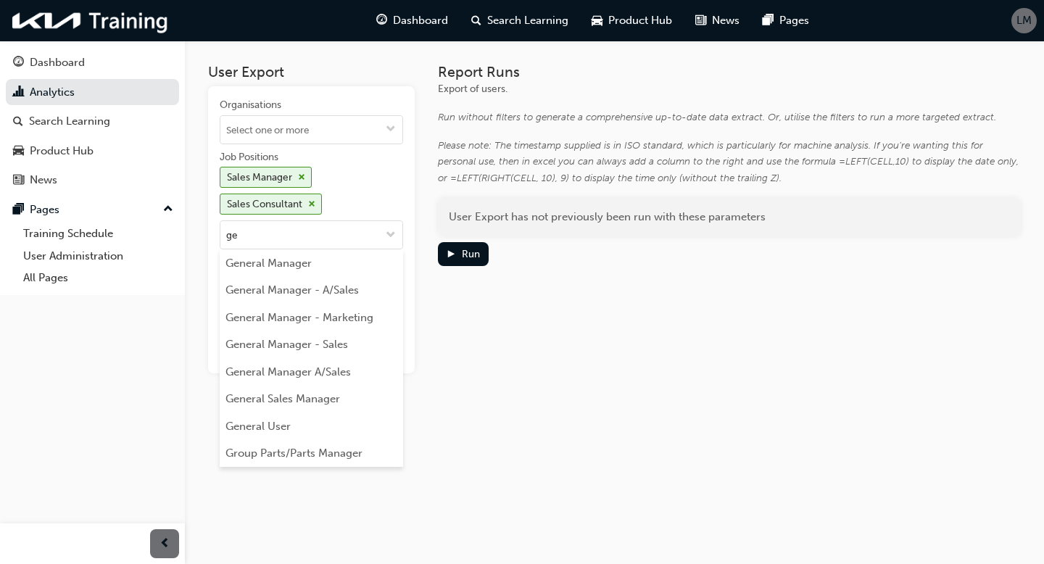
type input "gen"
click at [279, 398] on li "General Sales Manager" at bounding box center [311, 400] width 183 height 28
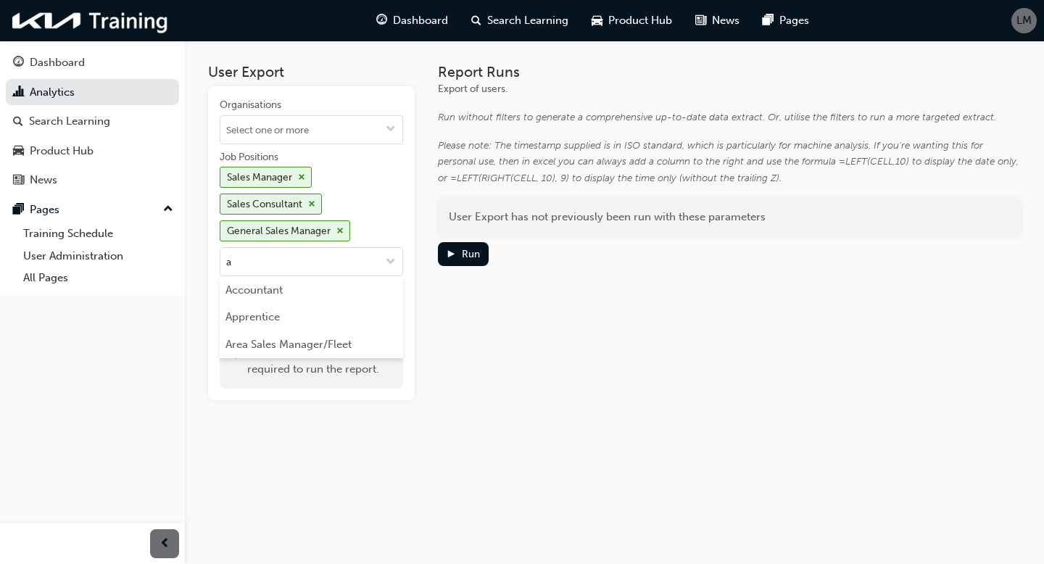
type input "ar"
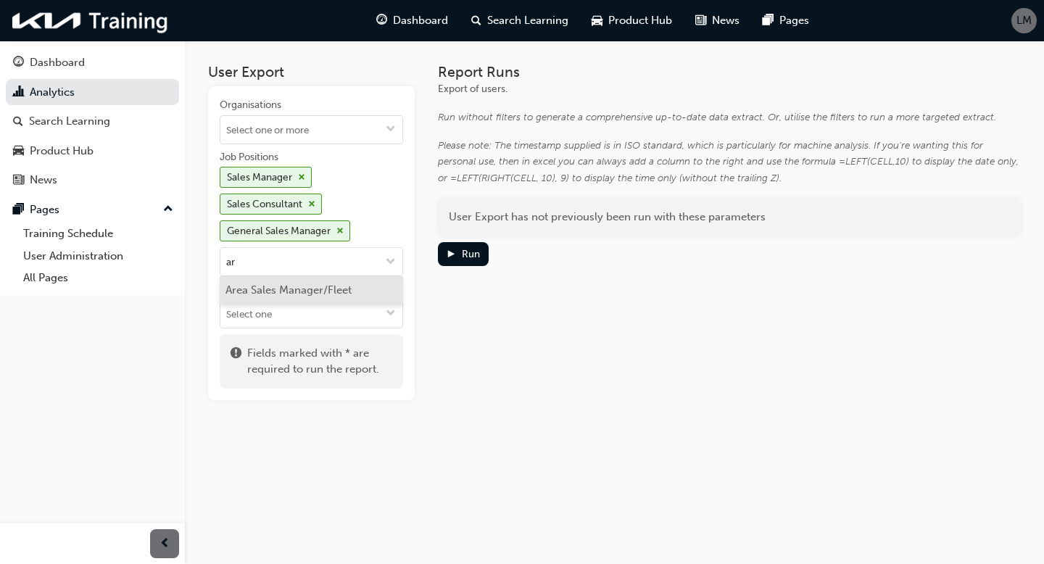
click at [321, 292] on li "Area Sales Manager/Fleet" at bounding box center [311, 290] width 183 height 28
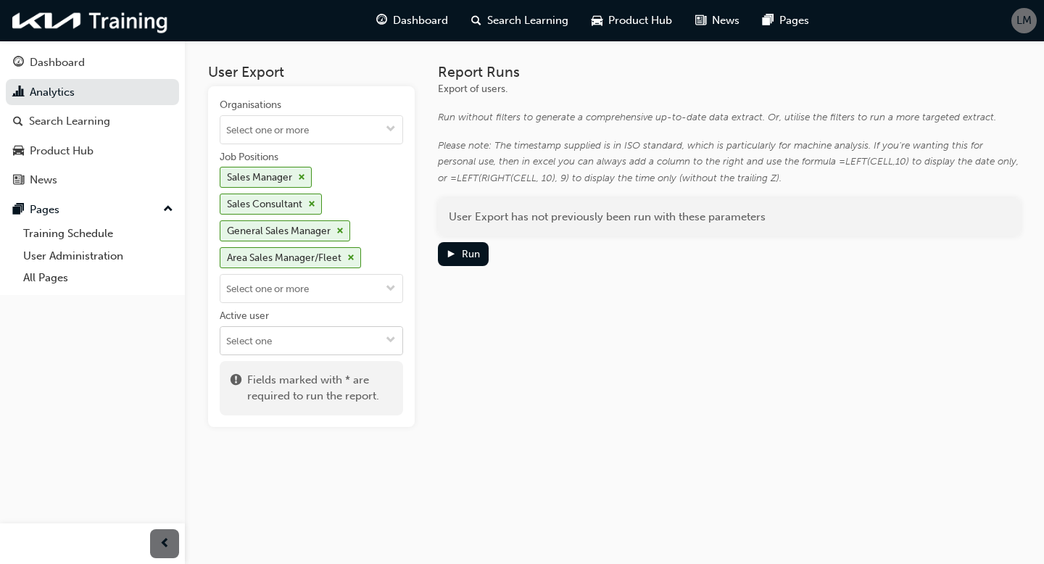
click at [303, 331] on input "Active user" at bounding box center [311, 341] width 182 height 28
click at [277, 363] on li "Active users" at bounding box center [311, 369] width 183 height 28
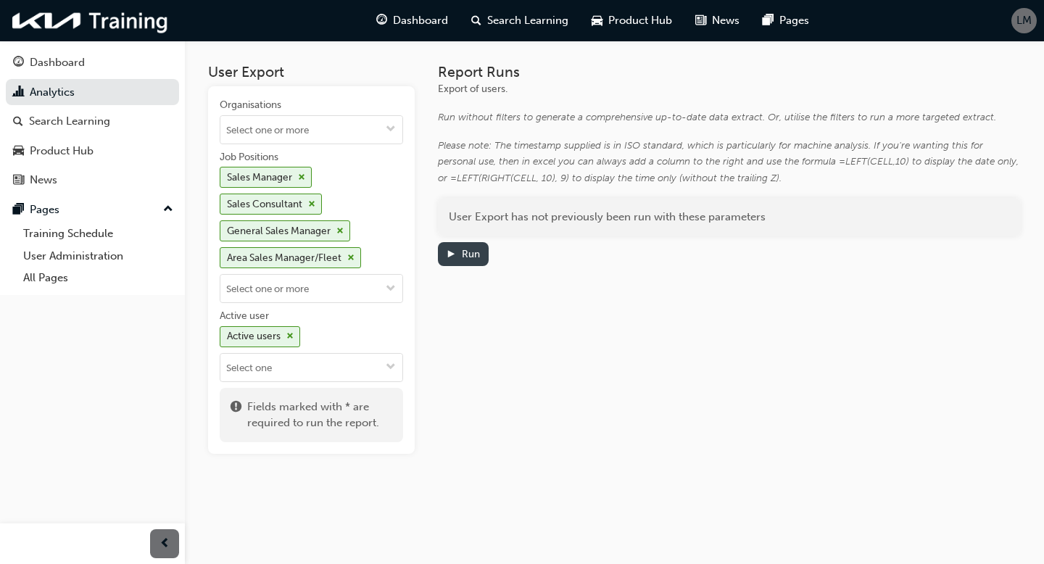
click at [468, 250] on div "Run" at bounding box center [471, 254] width 18 height 12
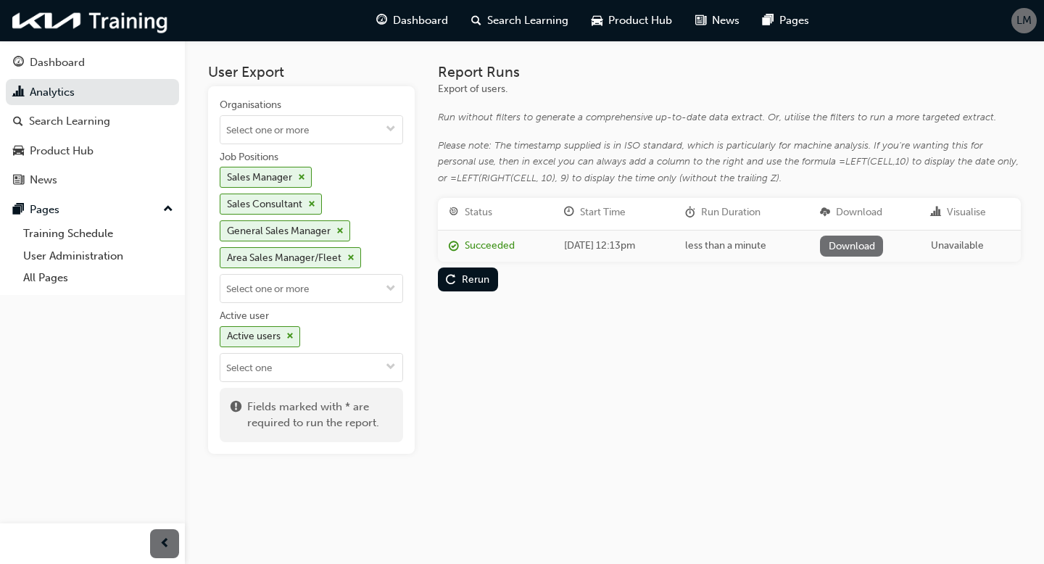
click at [876, 245] on link "Download" at bounding box center [851, 246] width 63 height 21
click at [290, 335] on span "cross-icon" at bounding box center [289, 336] width 7 height 9
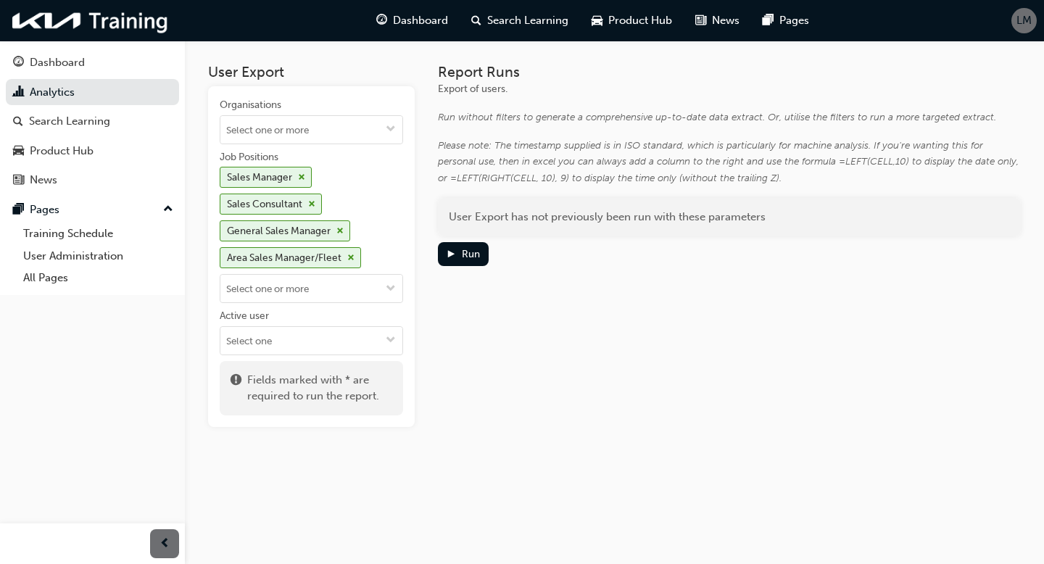
click at [290, 335] on input "Active user" at bounding box center [311, 341] width 182 height 28
click at [518, 317] on div "Report Runs Export of users. Run without filters to generate a comprehensive up…" at bounding box center [729, 245] width 583 height 363
click at [460, 252] on div "Run" at bounding box center [463, 254] width 34 height 15
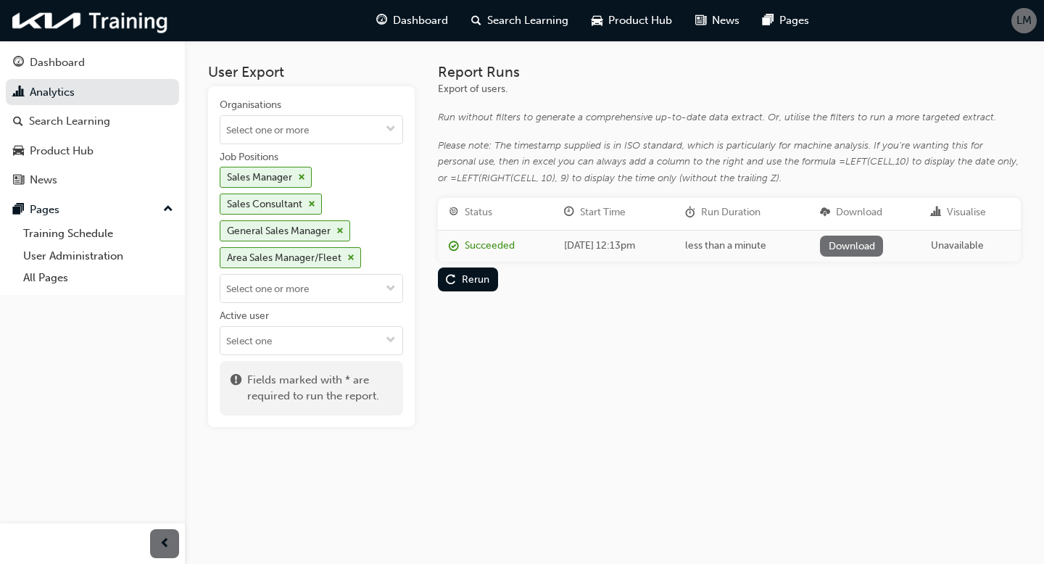
click at [880, 247] on link "Download" at bounding box center [851, 246] width 63 height 21
click at [666, 353] on div "Report Runs Export of users. Run without filters to generate a comprehensive up…" at bounding box center [729, 245] width 583 height 363
